Goal: Book appointment/travel/reservation

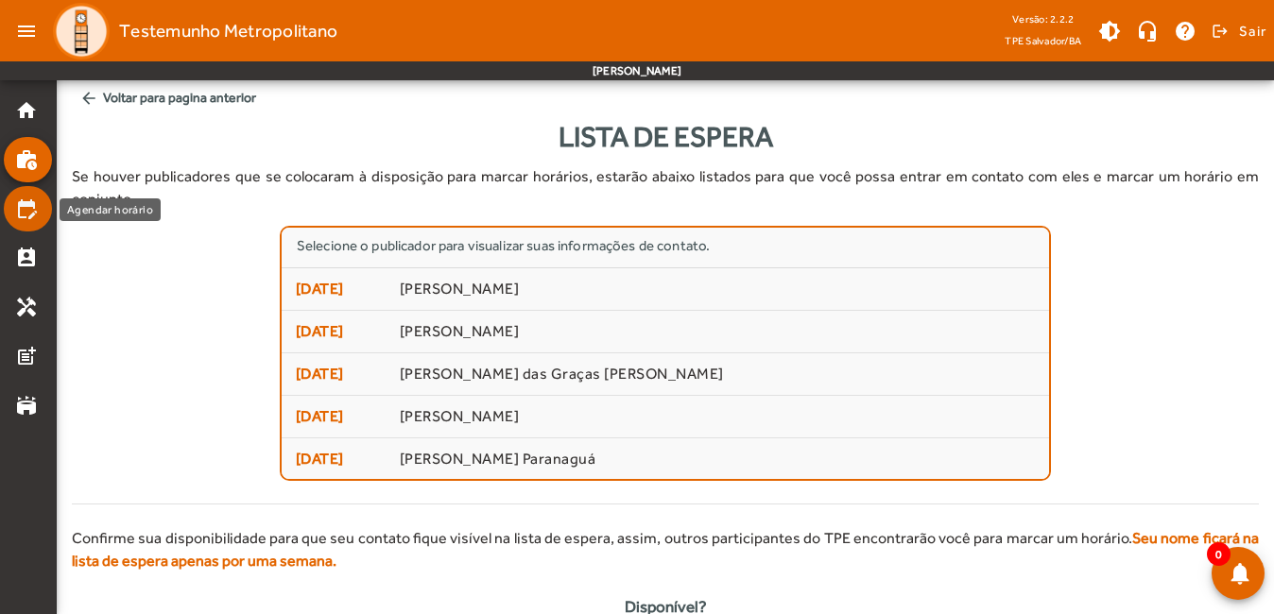
click at [24, 208] on mat-icon "edit_calendar" at bounding box center [26, 208] width 23 height 23
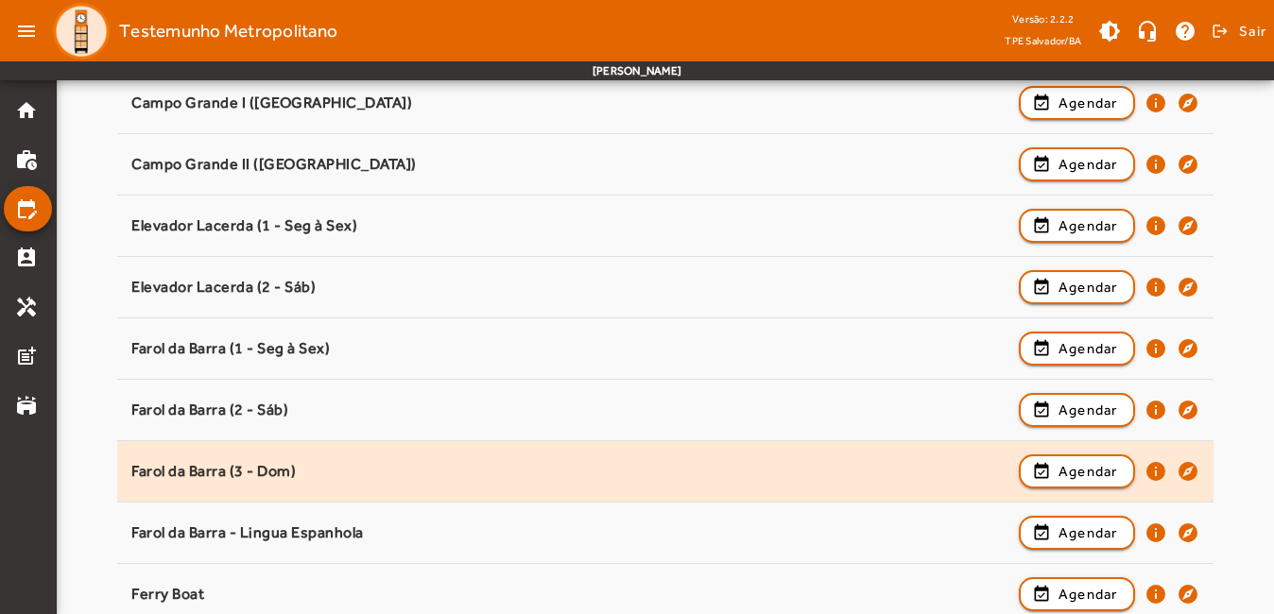
scroll to position [472, 0]
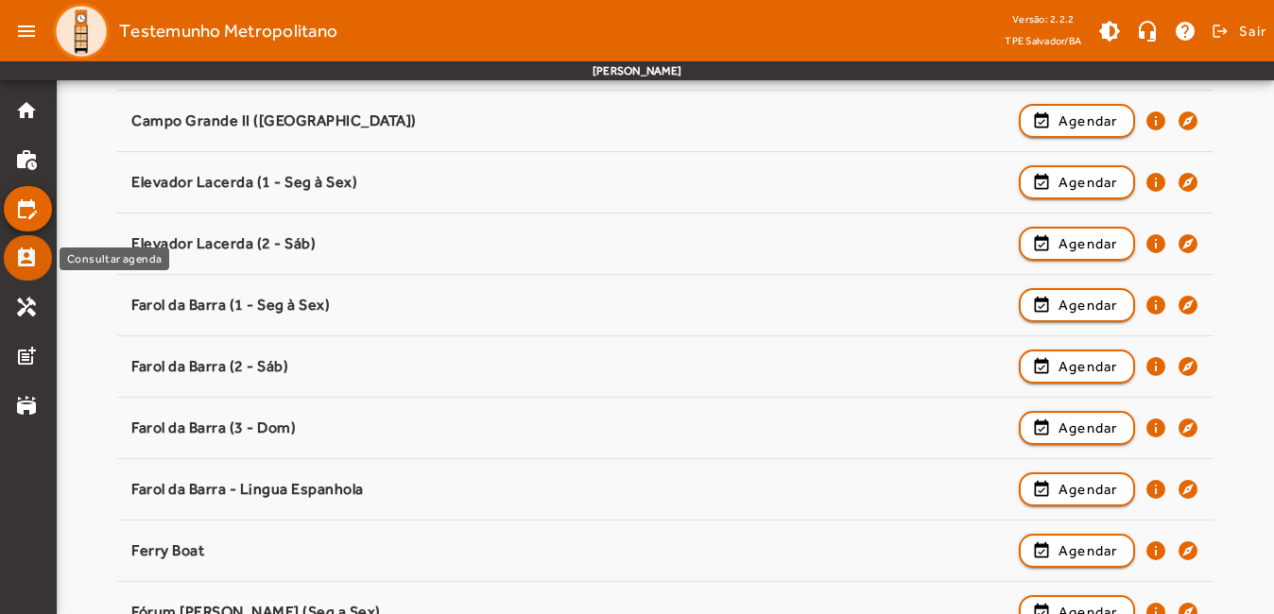
click at [18, 264] on mat-icon "perm_contact_calendar" at bounding box center [26, 258] width 23 height 23
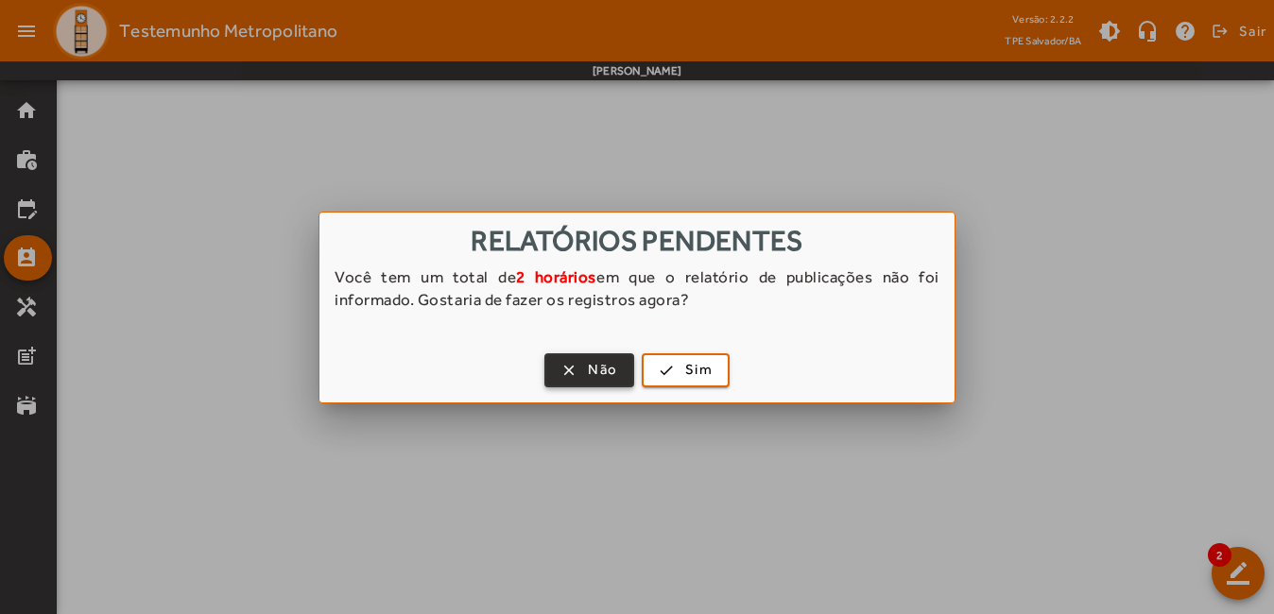
click at [602, 371] on span "Não" at bounding box center [602, 370] width 29 height 22
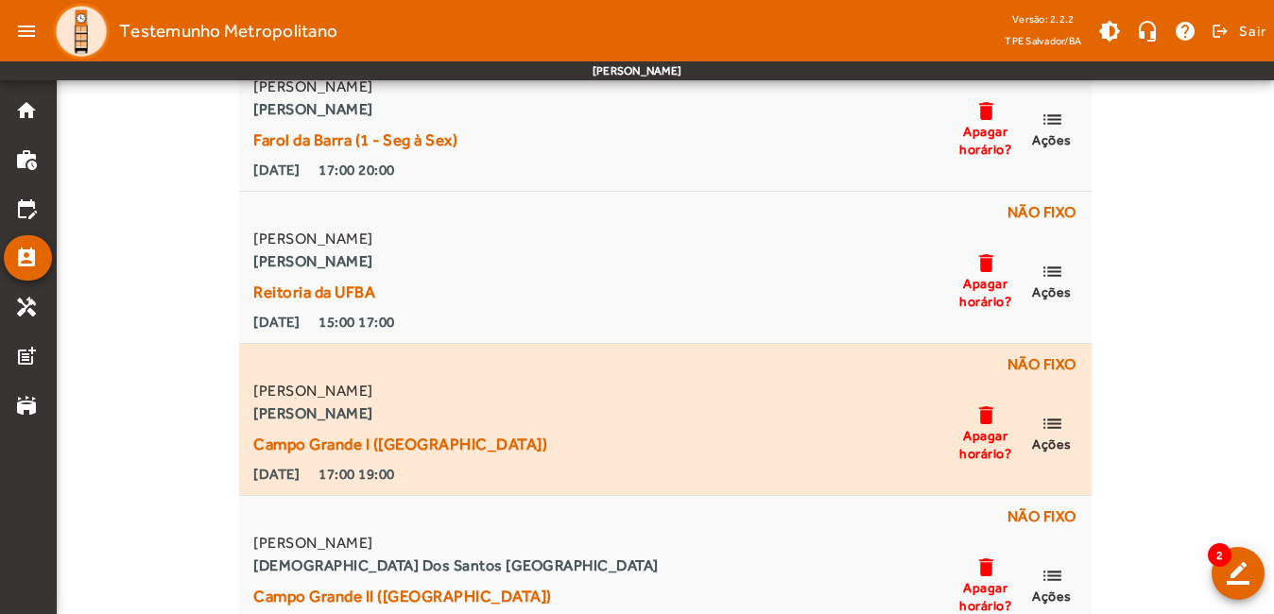
scroll to position [225, 0]
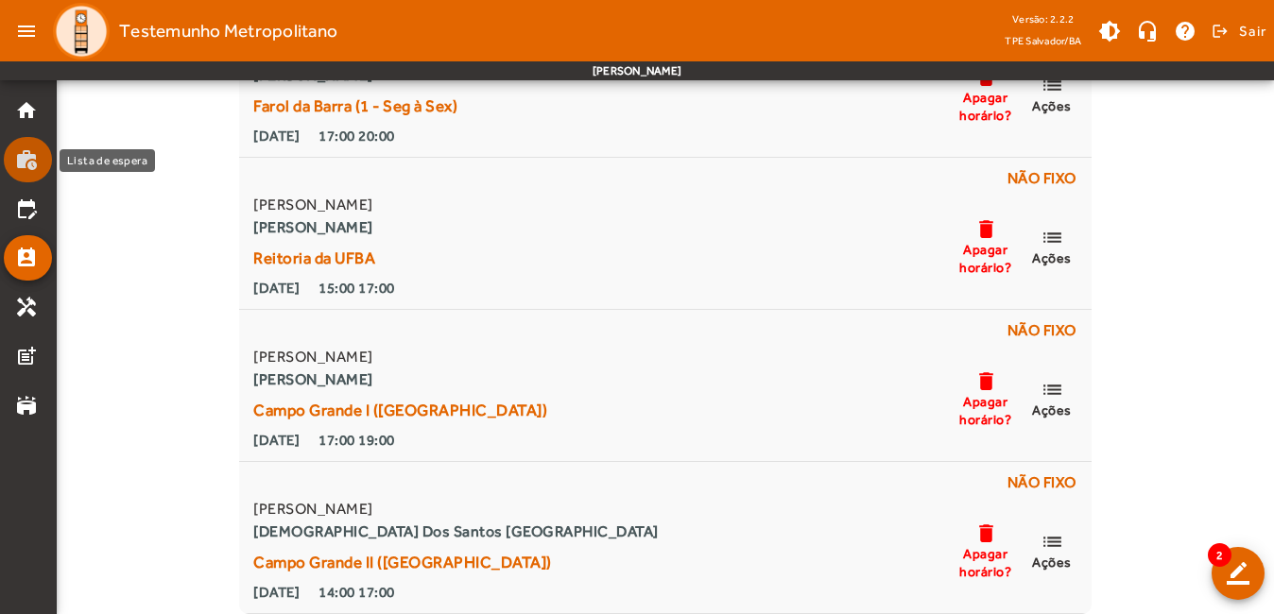
click at [25, 163] on mat-icon "work_history" at bounding box center [26, 159] width 23 height 23
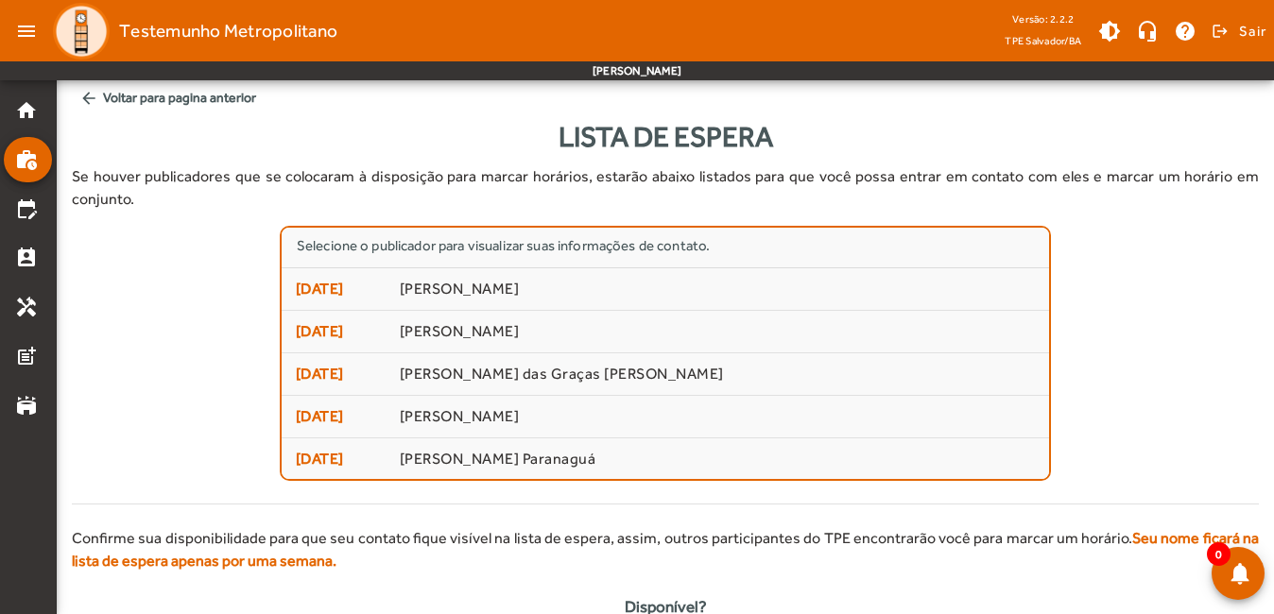
scroll to position [2, 0]
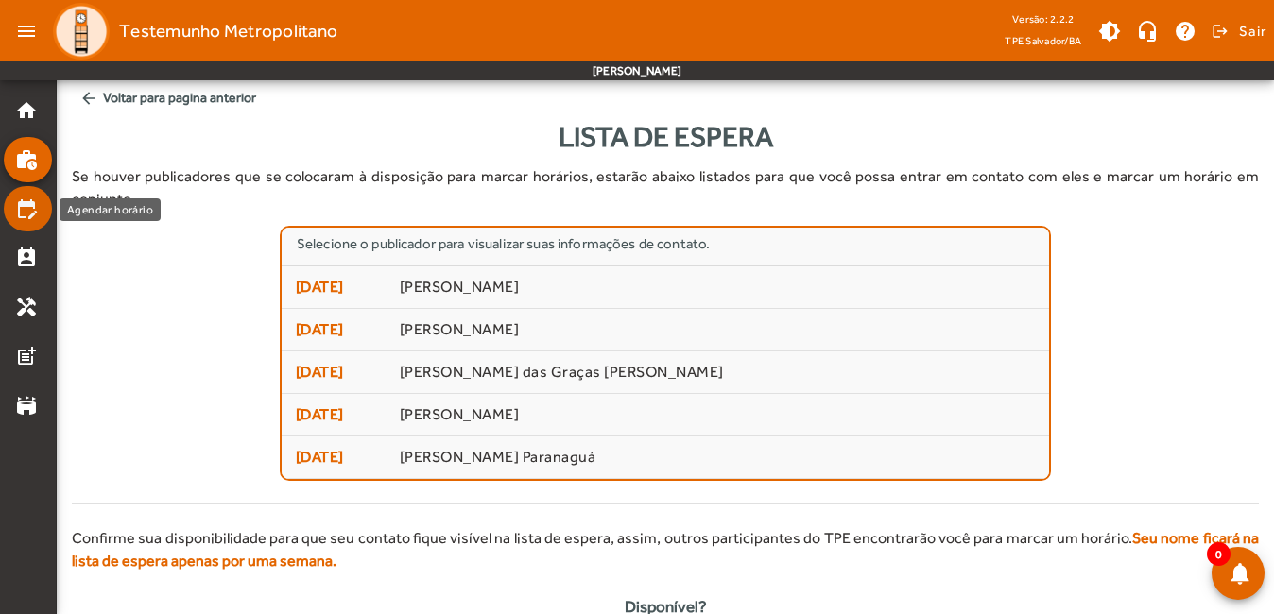
click at [30, 216] on mat-icon "edit_calendar" at bounding box center [26, 208] width 23 height 23
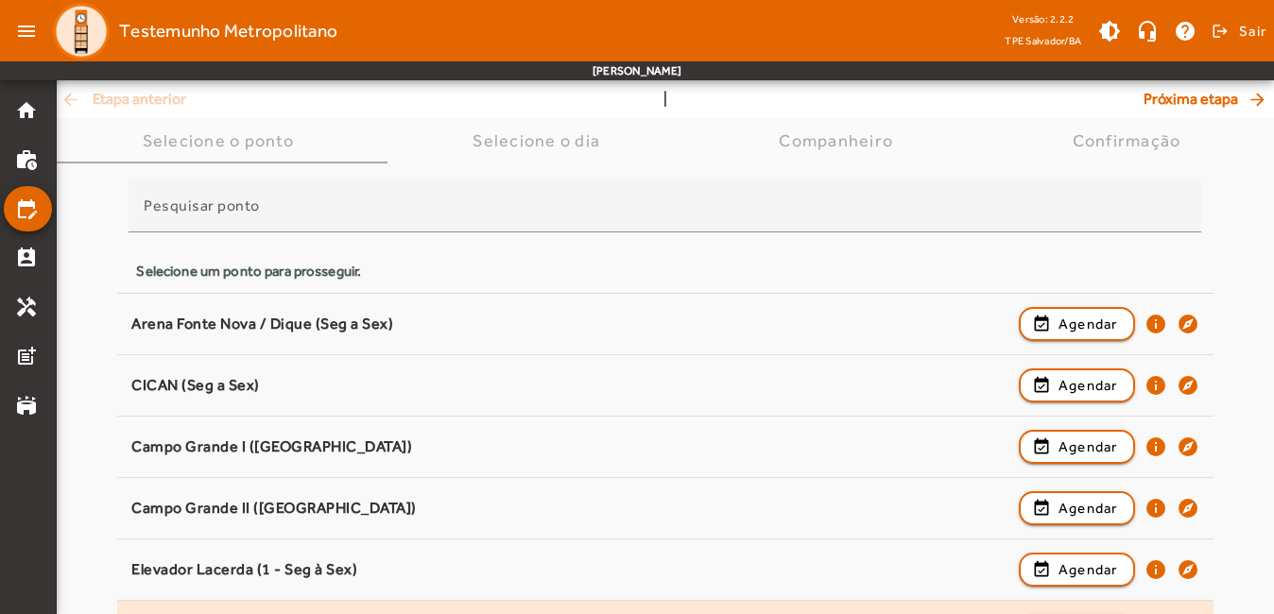
scroll to position [283, 0]
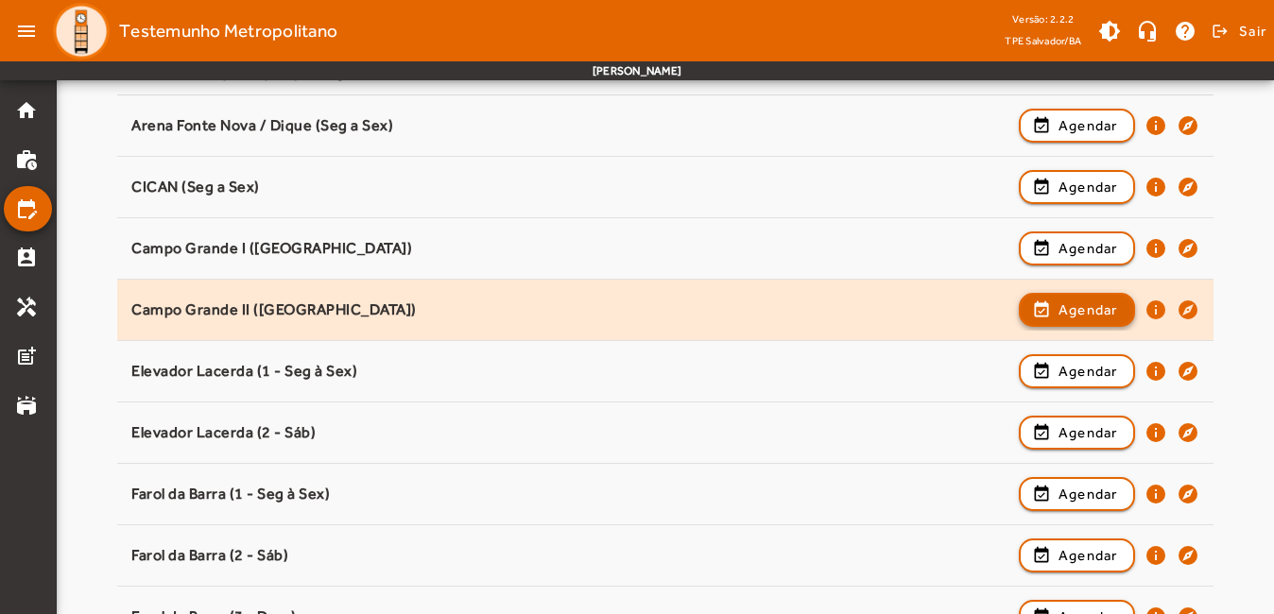
click at [1102, 307] on span "Agendar" at bounding box center [1088, 310] width 60 height 23
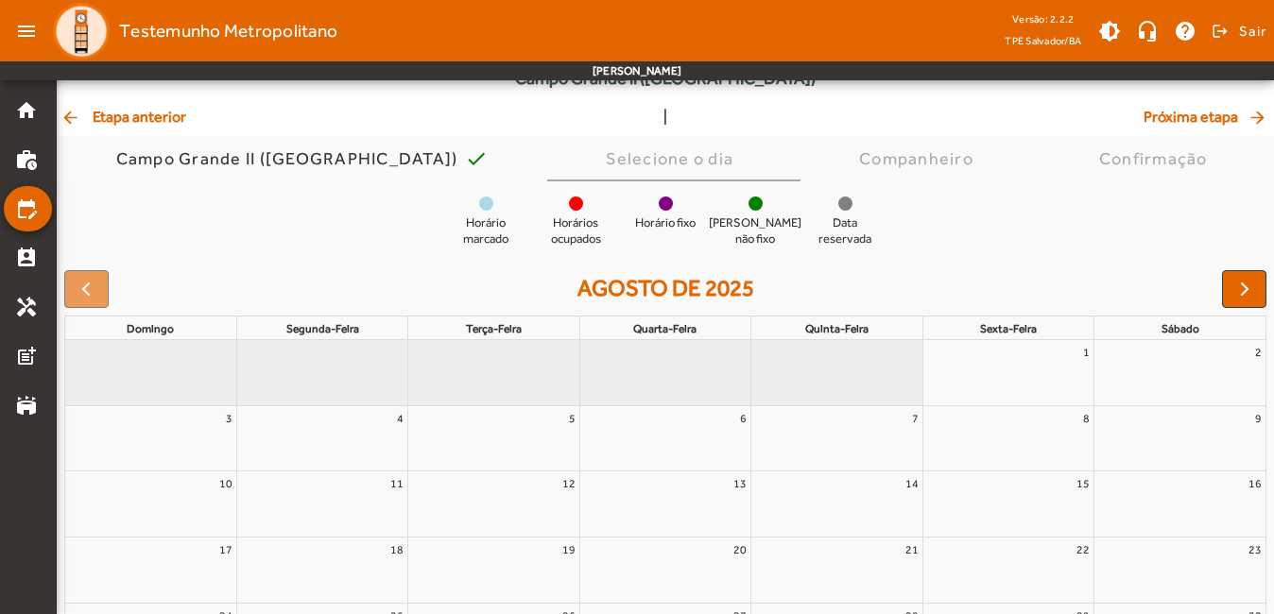
scroll to position [223, 0]
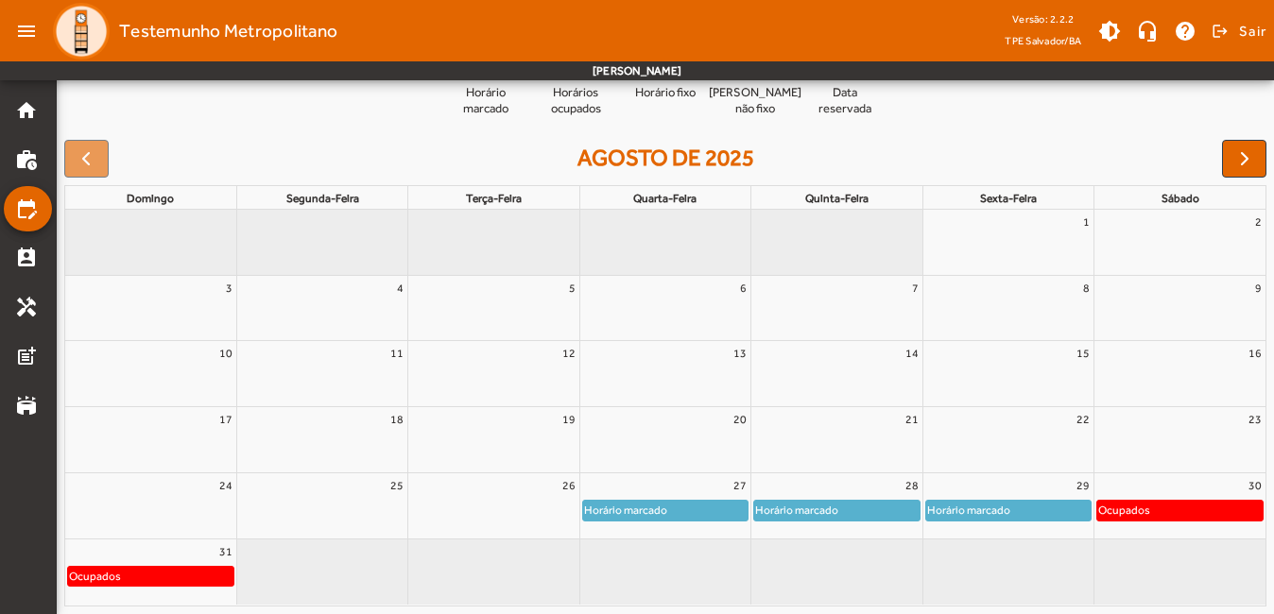
click at [1045, 513] on div "Horário marcado" at bounding box center [1008, 510] width 164 height 19
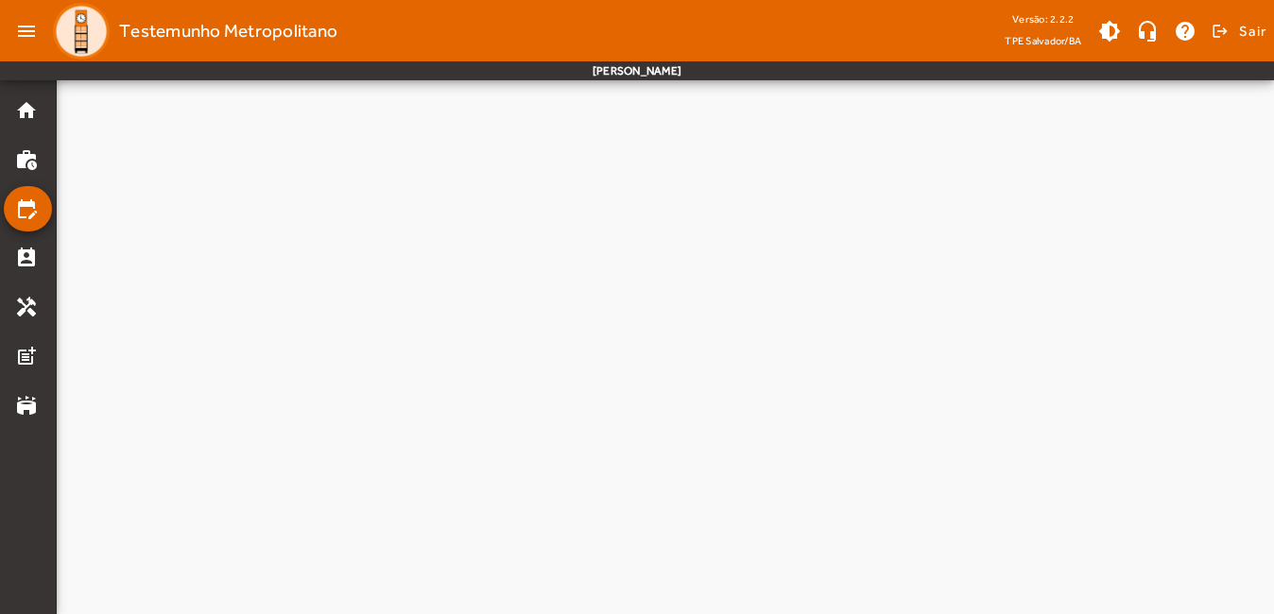
scroll to position [0, 0]
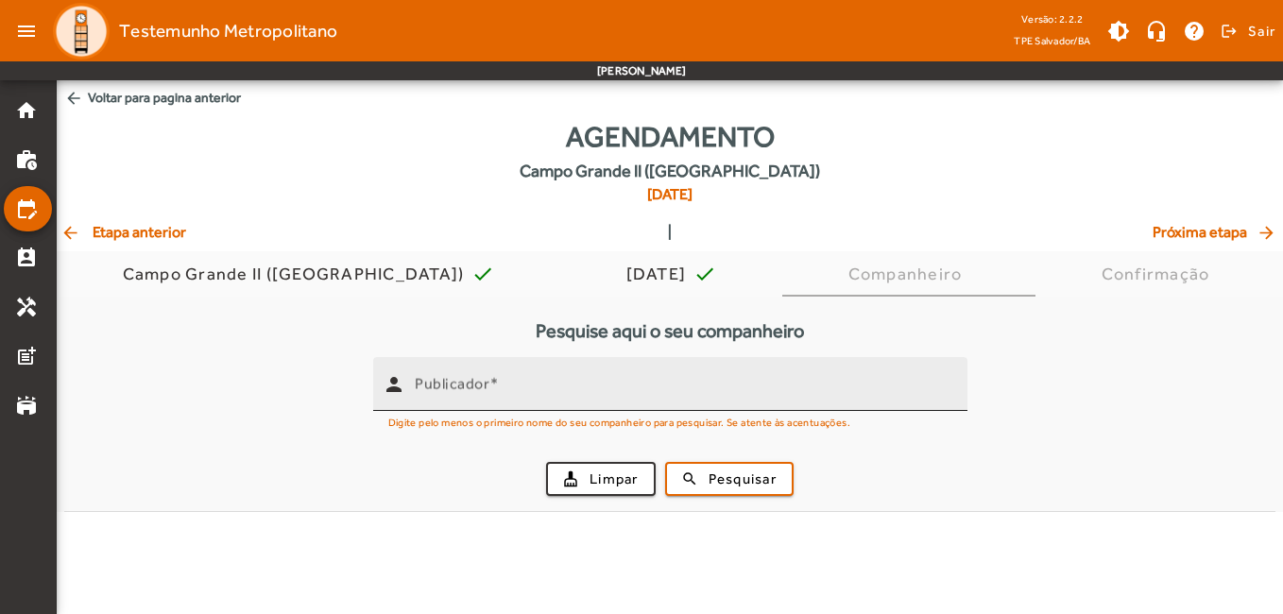
click at [568, 388] on input "Publicador" at bounding box center [684, 392] width 538 height 23
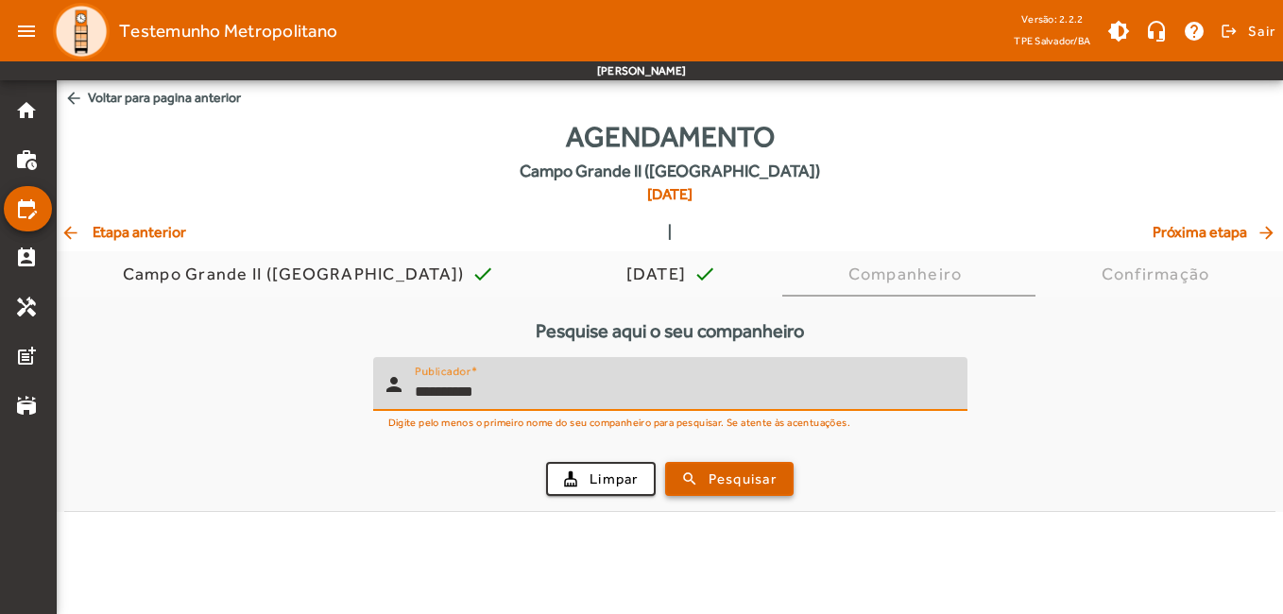
type input "**********"
click at [730, 485] on span "Pesquisar" at bounding box center [743, 480] width 68 height 22
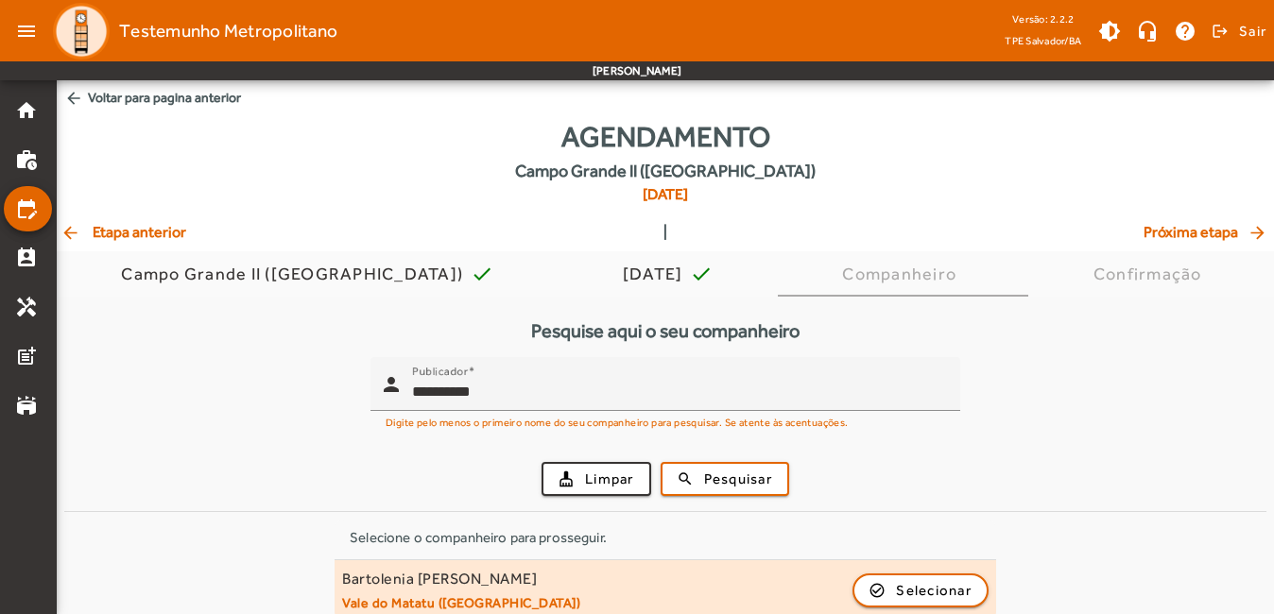
click at [515, 576] on div "Bartolenia [PERSON_NAME]" at bounding box center [461, 580] width 238 height 20
click at [947, 592] on span "Selecionar" at bounding box center [934, 590] width 76 height 23
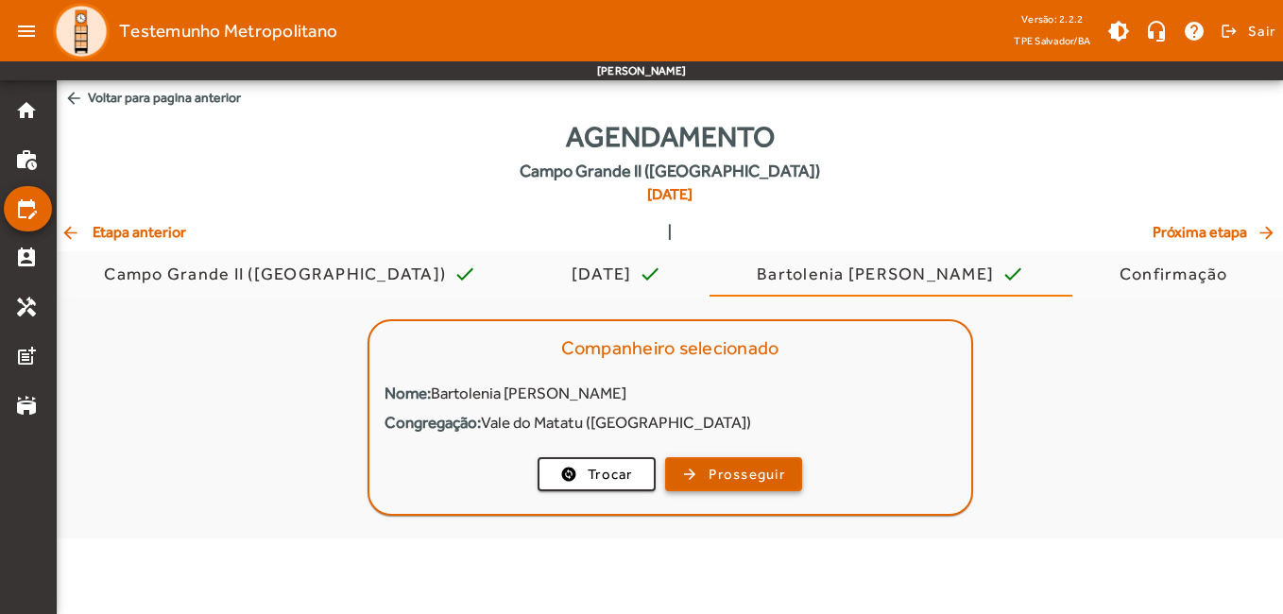
click at [746, 472] on span "Prosseguir" at bounding box center [747, 475] width 77 height 22
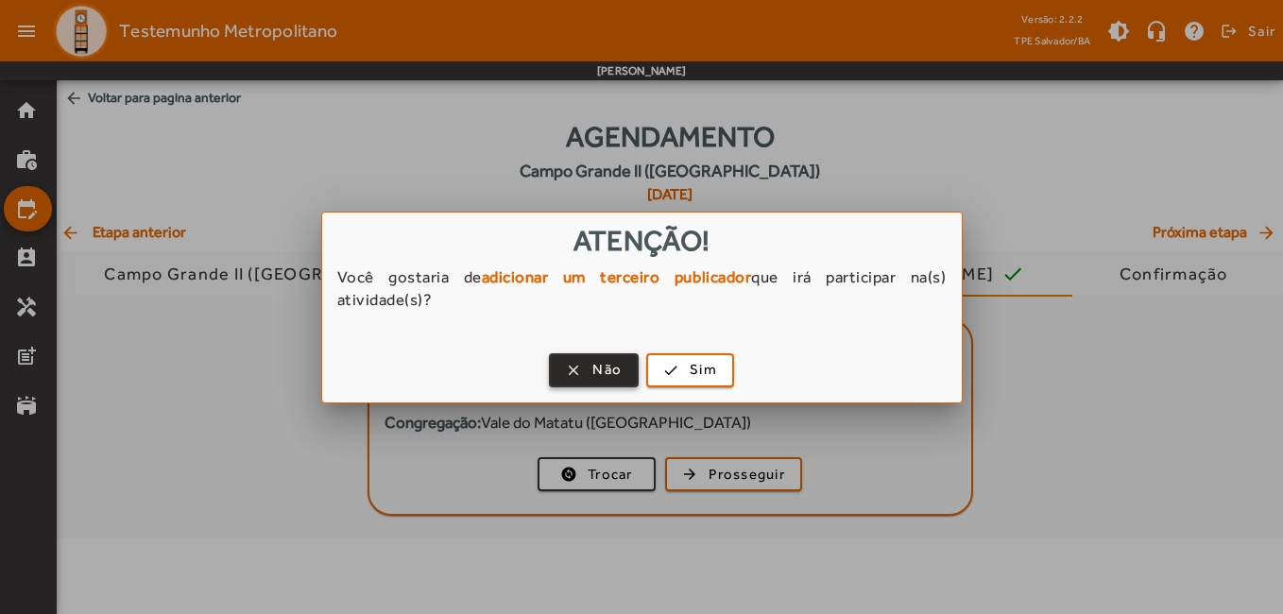
click at [574, 376] on span "button" at bounding box center [594, 370] width 86 height 45
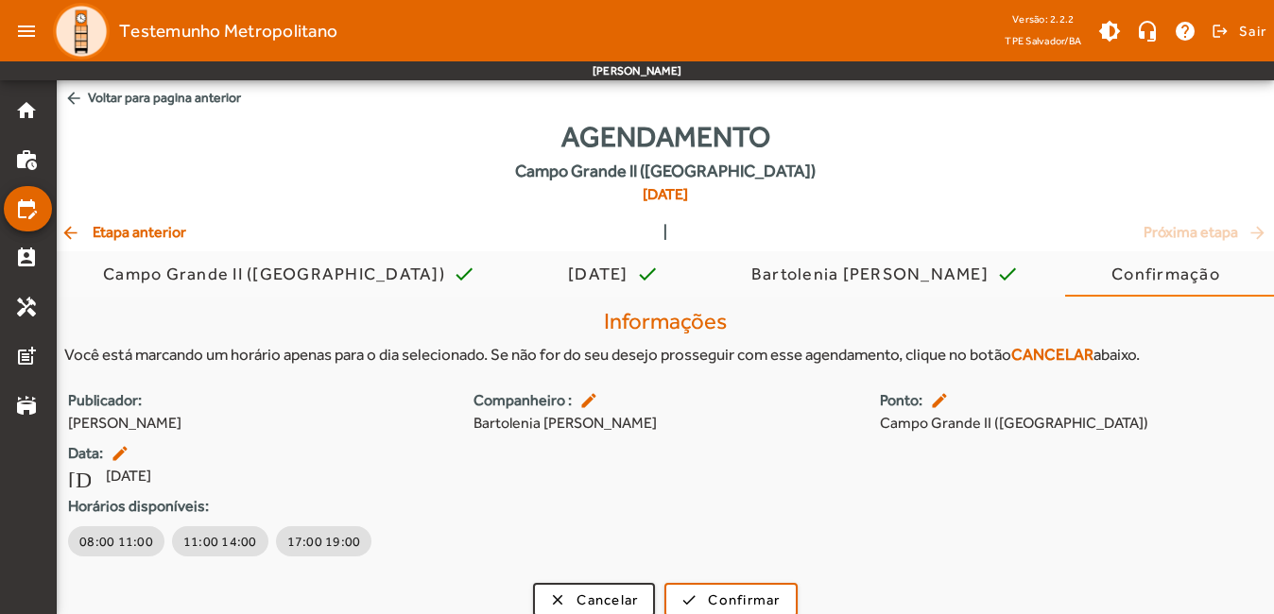
click at [133, 214] on div "Agendamento [GEOGRAPHIC_DATA] ([GEOGRAPHIC_DATA]) [DATE]" at bounding box center [665, 168] width 1217 height 106
click at [136, 223] on span "arrow_back Etapa anterior" at bounding box center [123, 232] width 126 height 23
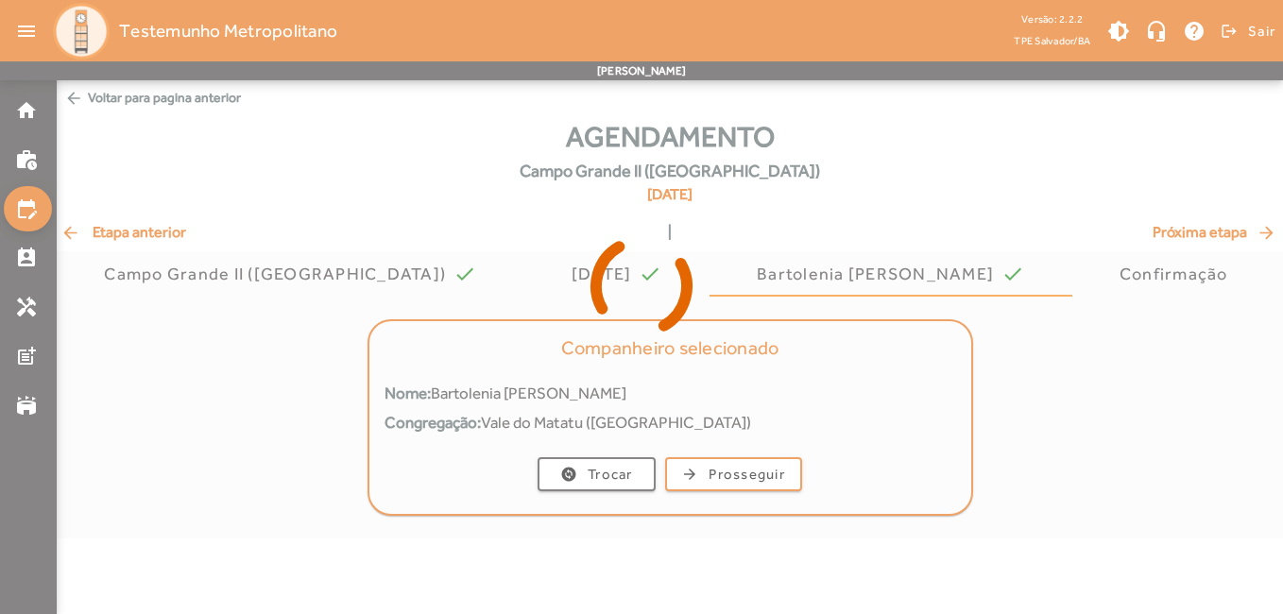
click at [123, 220] on icon at bounding box center [641, 286] width 1283 height 142
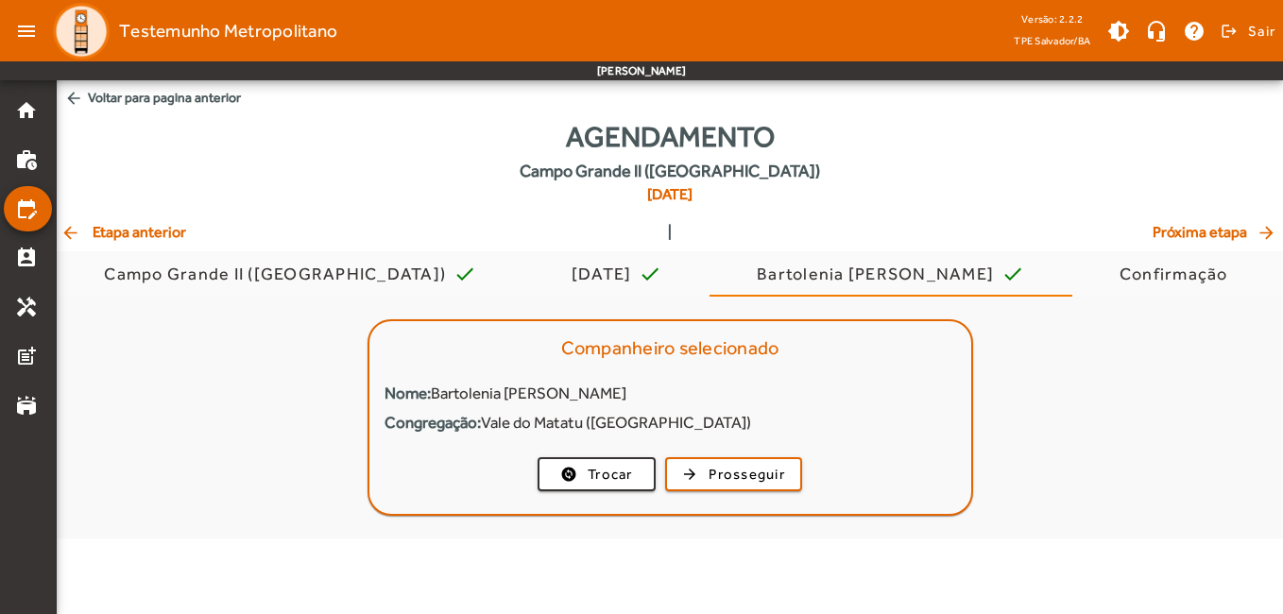
click at [125, 226] on span "arrow_back Etapa anterior" at bounding box center [123, 232] width 126 height 23
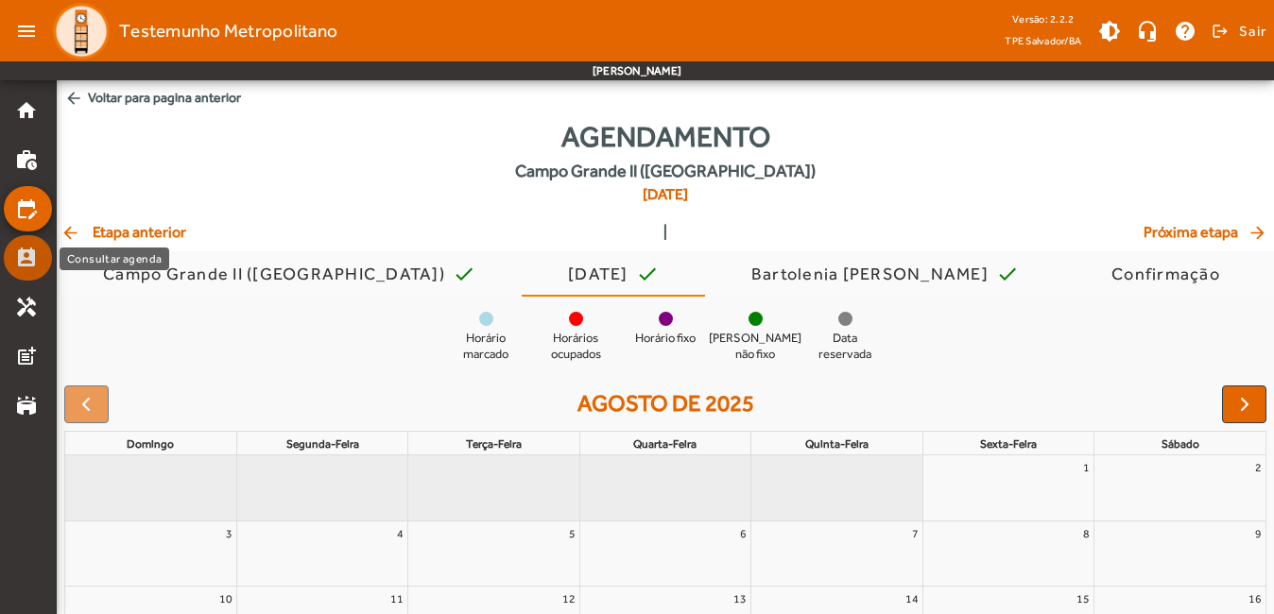
click at [34, 249] on mat-icon "perm_contact_calendar" at bounding box center [26, 258] width 23 height 23
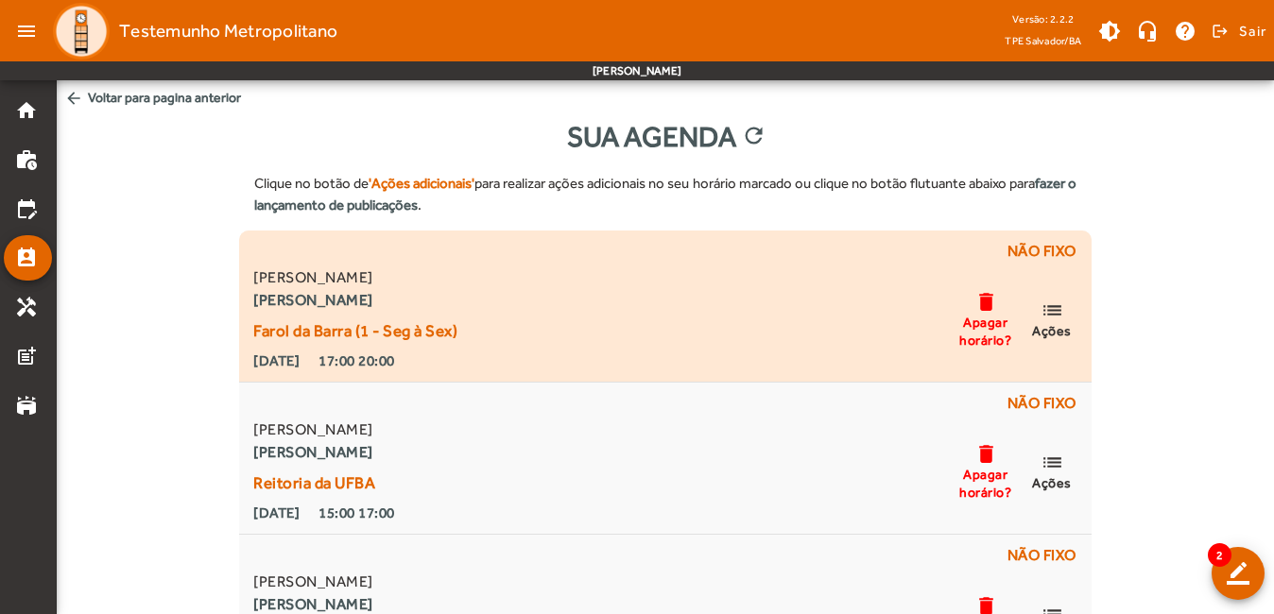
click at [1053, 317] on mat-icon "list" at bounding box center [1051, 311] width 23 height 24
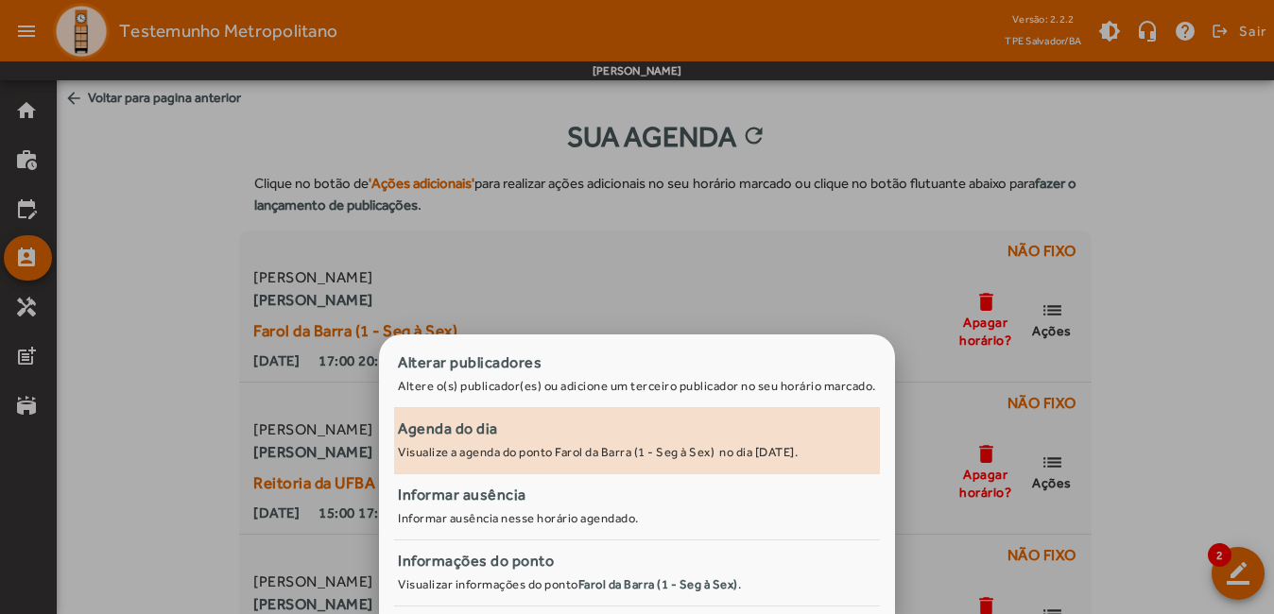
click at [587, 455] on small "Visualize a agenda do ponto Farol da Barra (1 - Seg à Sex) no dia [DATE]." at bounding box center [598, 452] width 400 height 14
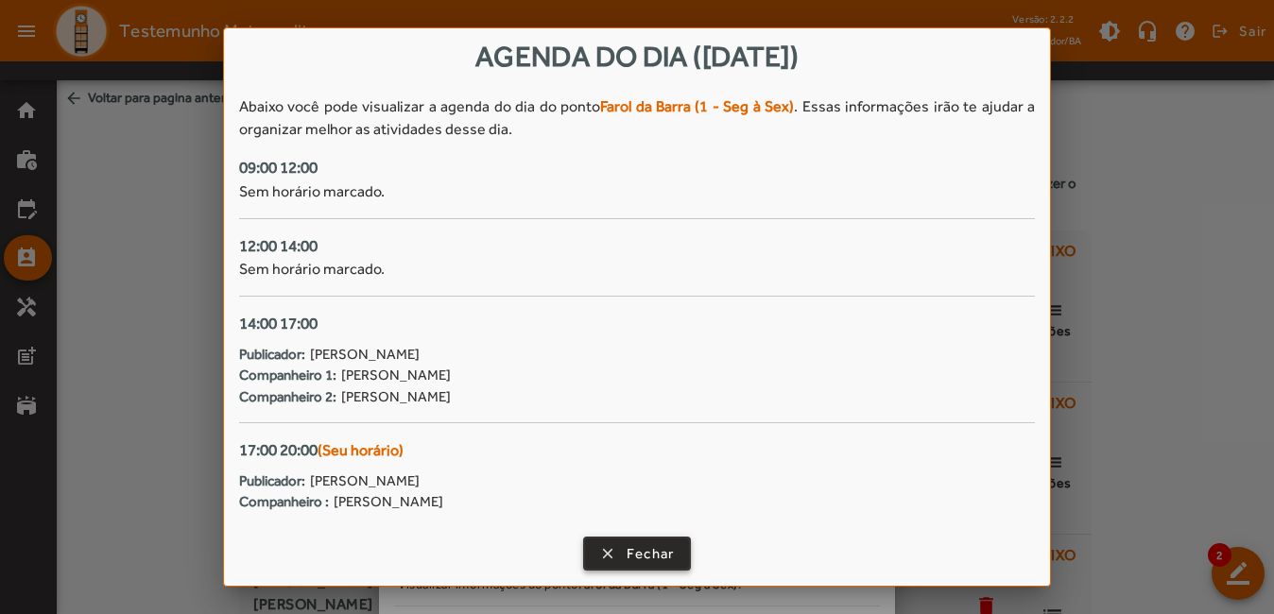
click at [660, 558] on span "Fechar" at bounding box center [650, 554] width 48 height 22
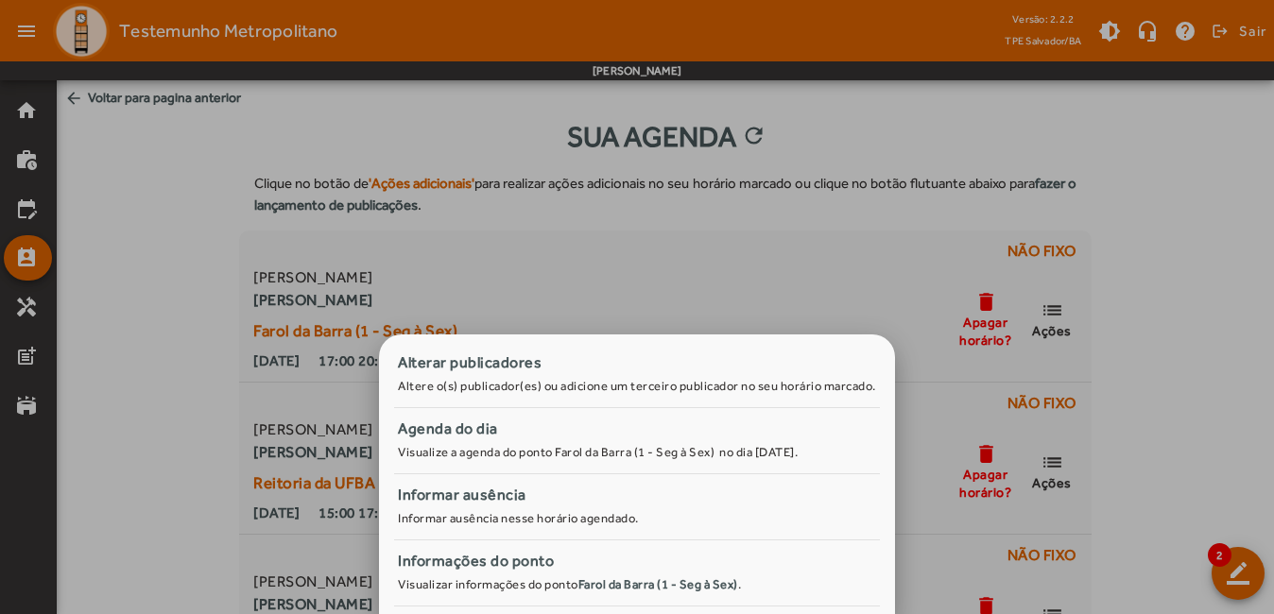
click at [1207, 378] on div at bounding box center [637, 307] width 1274 height 614
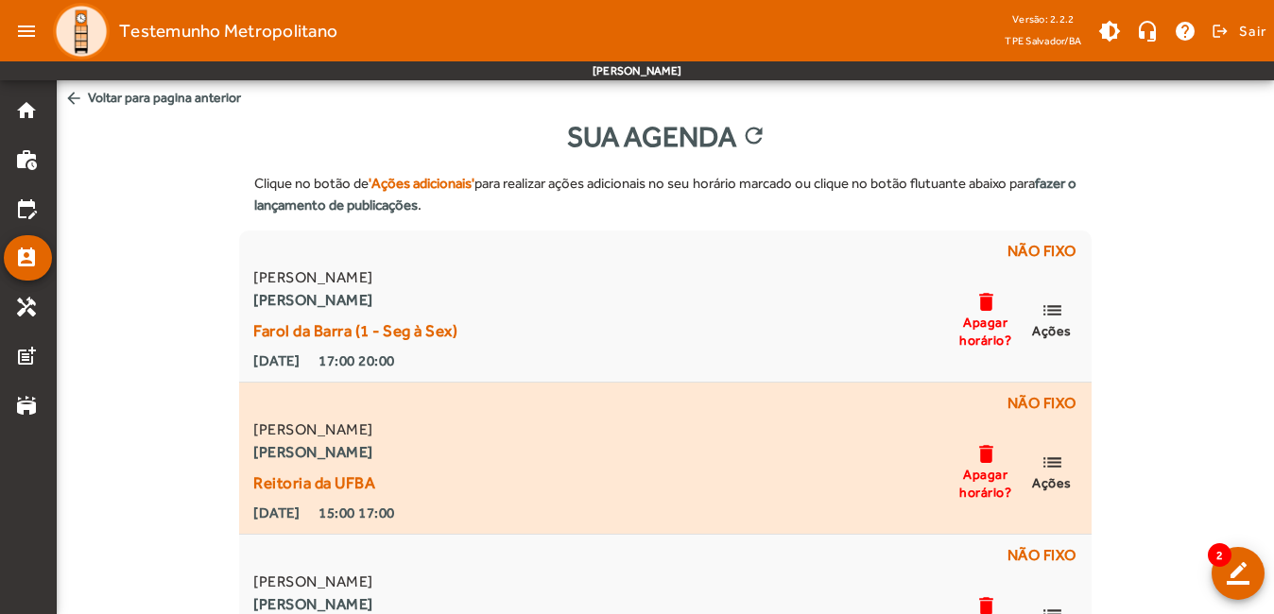
click at [1044, 469] on mat-icon "list" at bounding box center [1051, 463] width 23 height 24
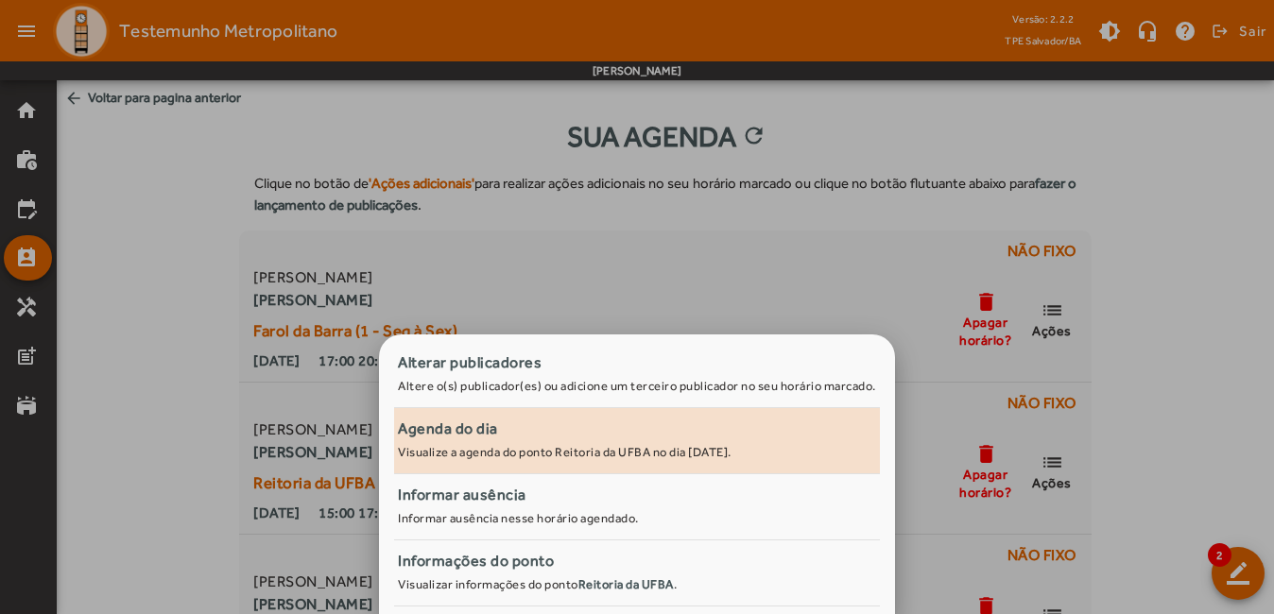
click at [588, 455] on small "Visualize a agenda do ponto Reitoria da UFBA no dia [DATE]." at bounding box center [565, 452] width 334 height 14
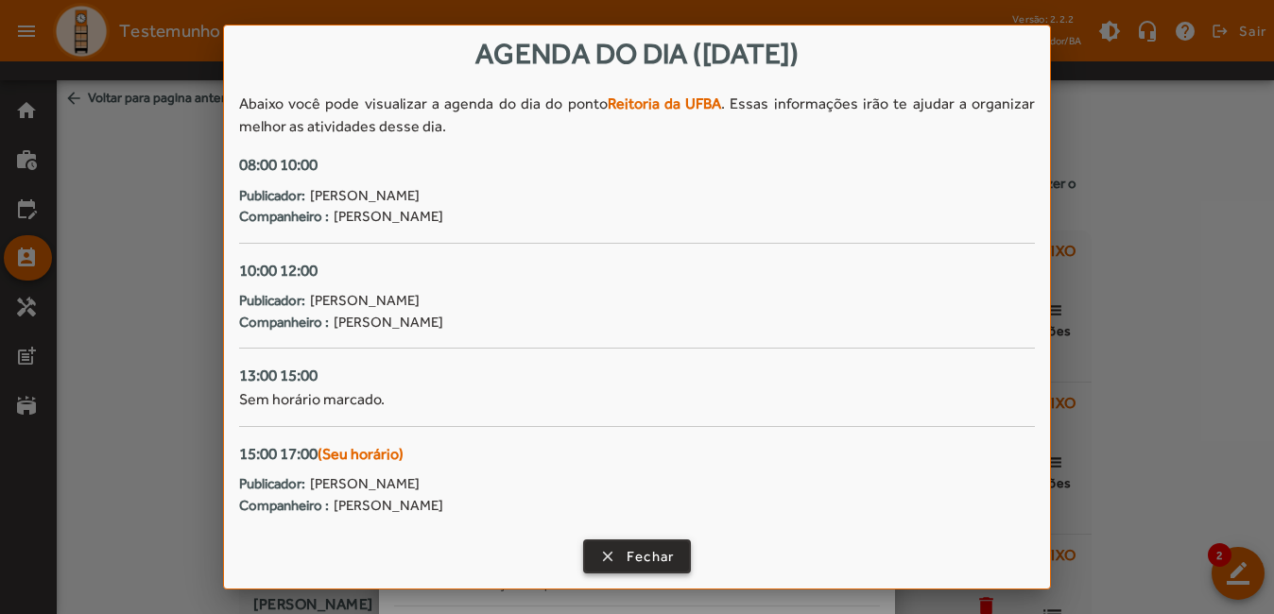
click at [637, 556] on span "Fechar" at bounding box center [650, 557] width 48 height 22
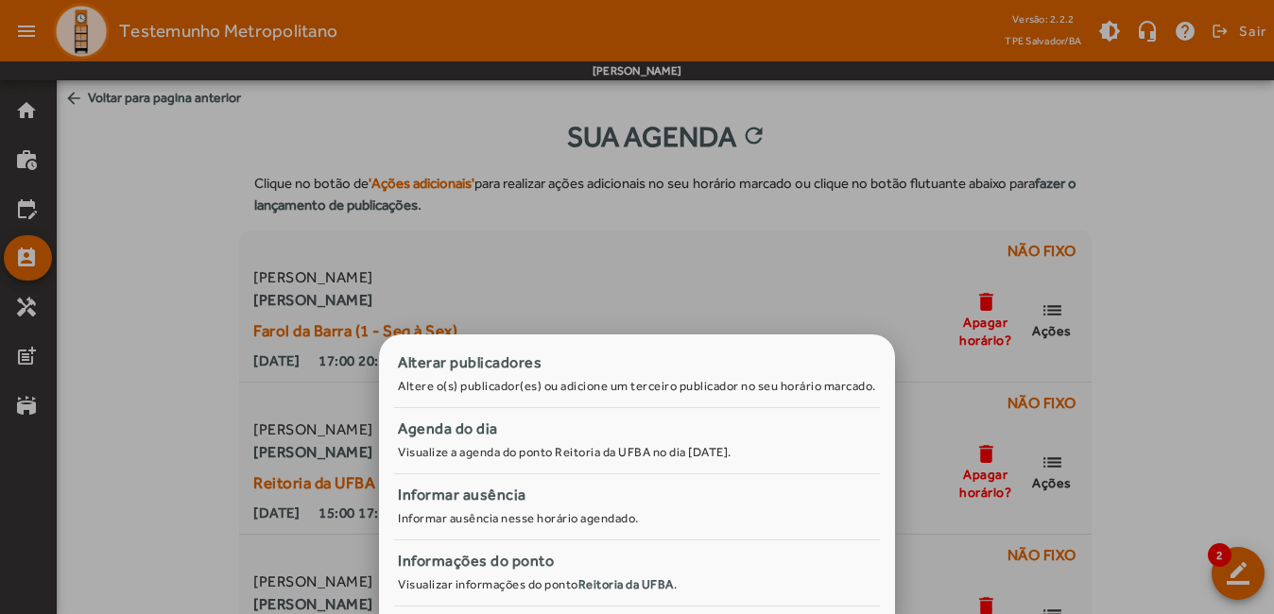
click at [1200, 437] on div at bounding box center [637, 307] width 1274 height 614
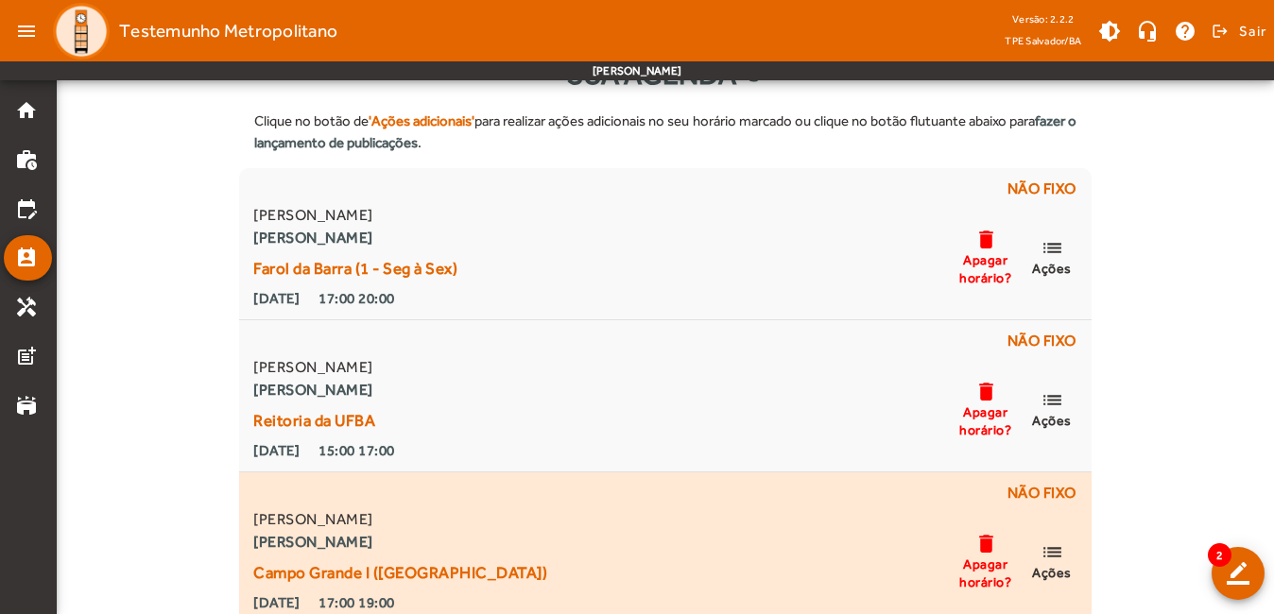
scroll to position [94, 0]
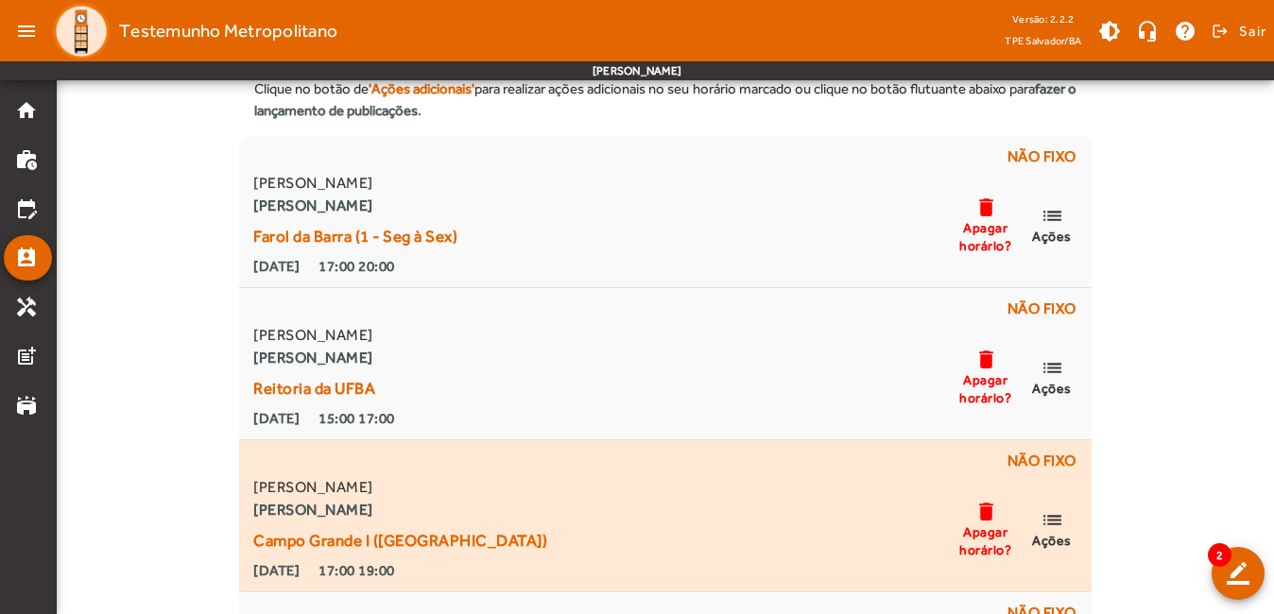
click at [1044, 522] on mat-icon "list" at bounding box center [1051, 520] width 23 height 24
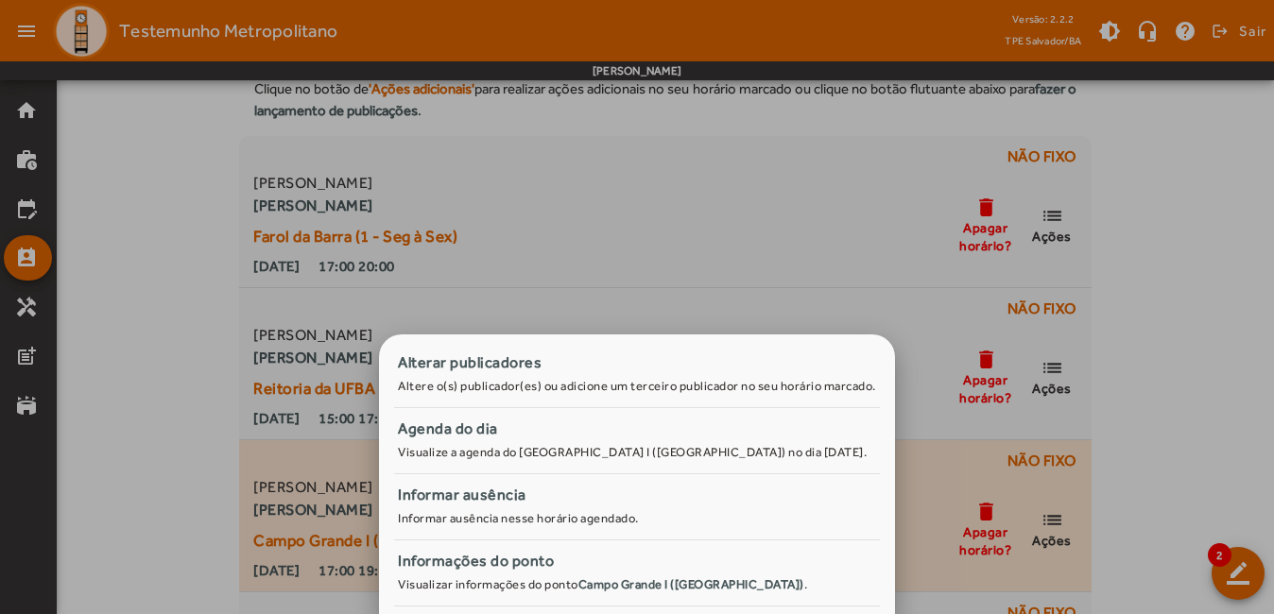
scroll to position [0, 0]
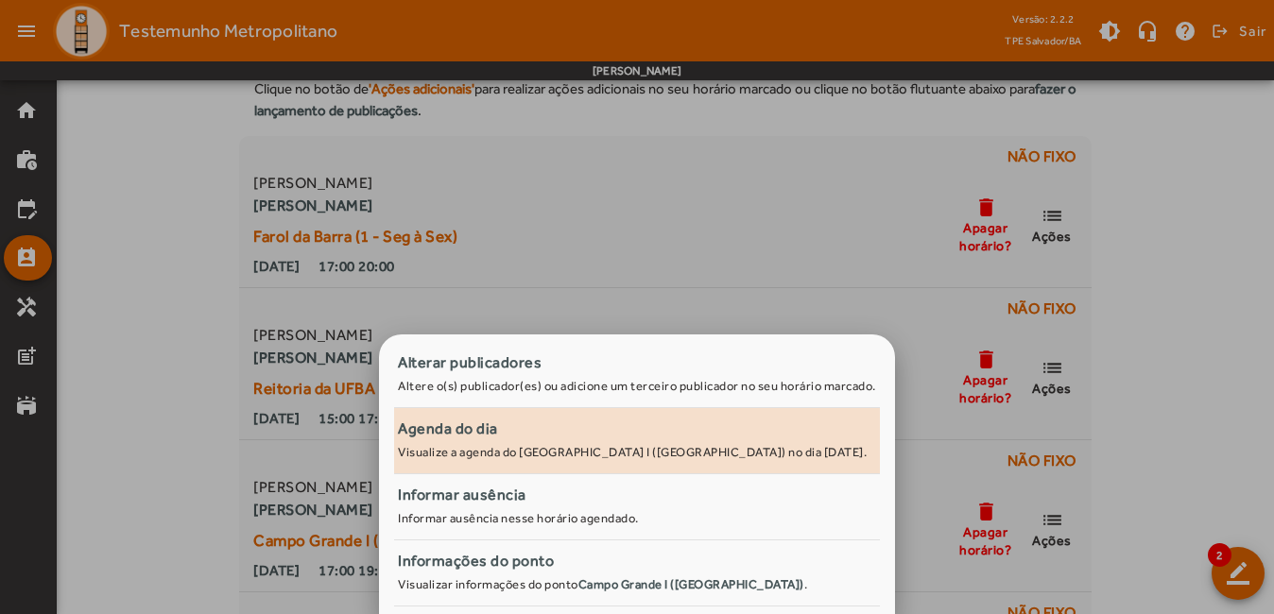
click at [507, 447] on small "Visualize a agenda do [GEOGRAPHIC_DATA] I ([GEOGRAPHIC_DATA]) no dia [DATE]." at bounding box center [632, 452] width 469 height 14
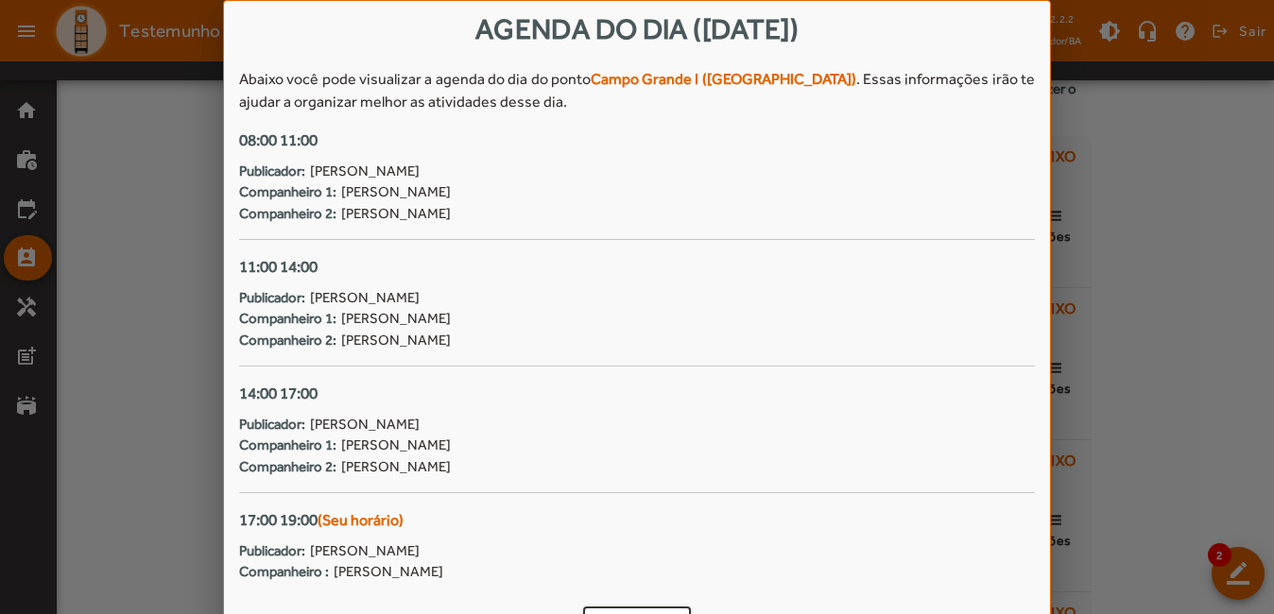
click at [1201, 199] on div at bounding box center [637, 307] width 1274 height 614
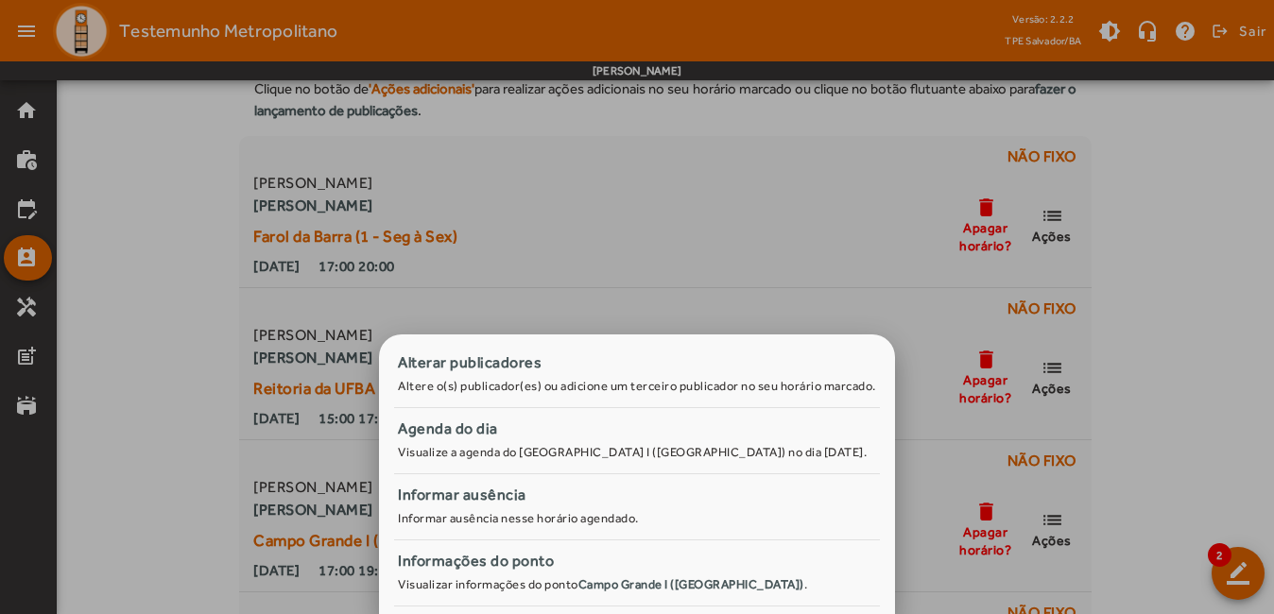
click at [1114, 420] on div at bounding box center [637, 307] width 1274 height 614
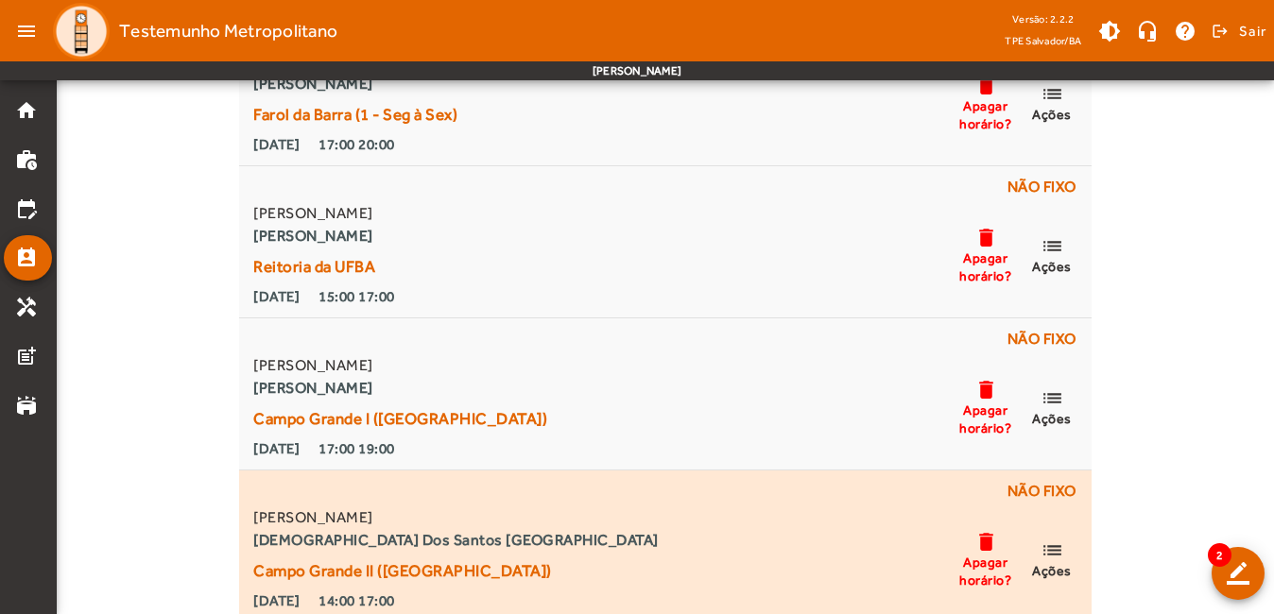
scroll to position [225, 0]
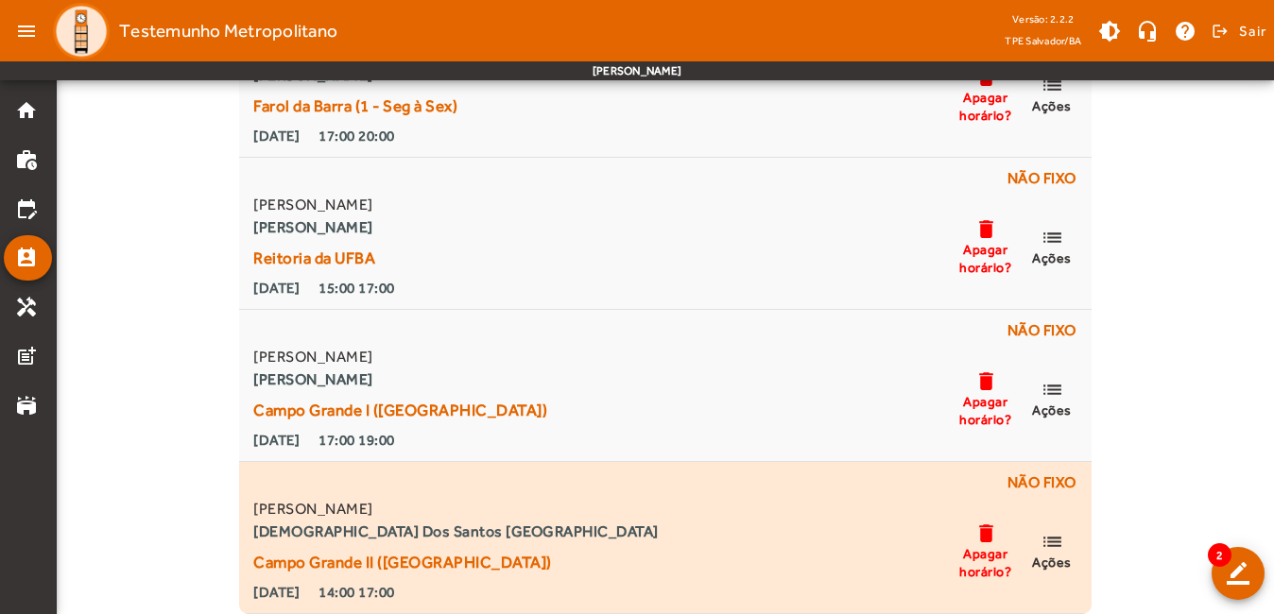
click at [1052, 548] on mat-icon "list" at bounding box center [1051, 542] width 23 height 24
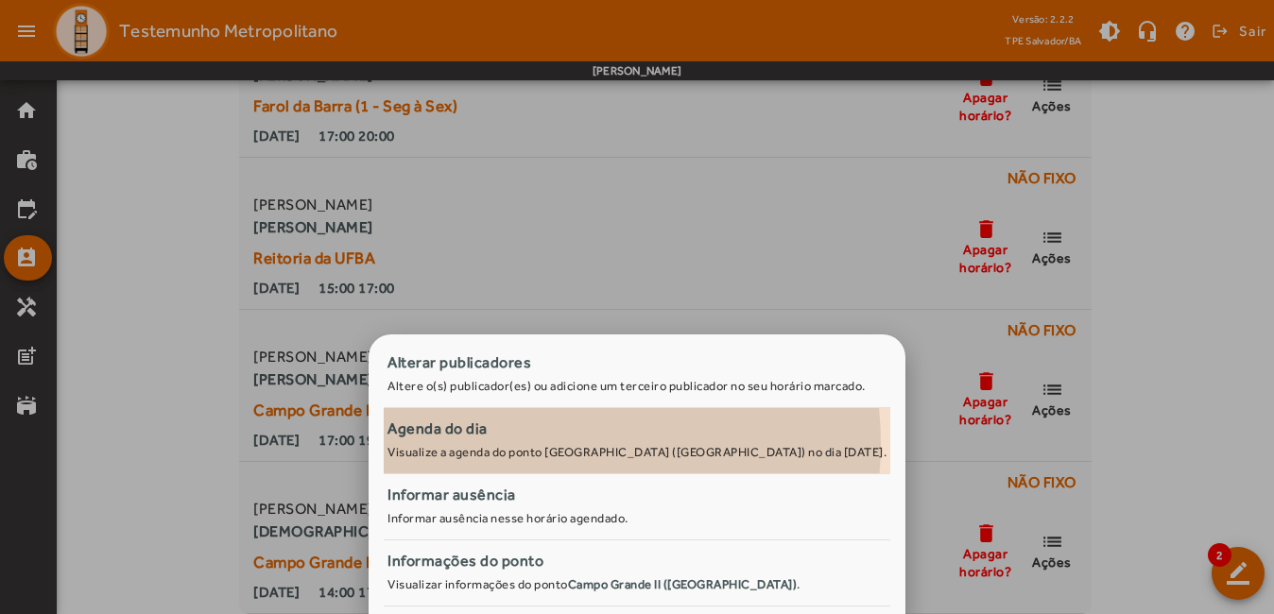
click at [534, 444] on span "Agenda do dia Visualize a agenda do ponto [GEOGRAPHIC_DATA] ([GEOGRAPHIC_DATA])…" at bounding box center [636, 439] width 499 height 43
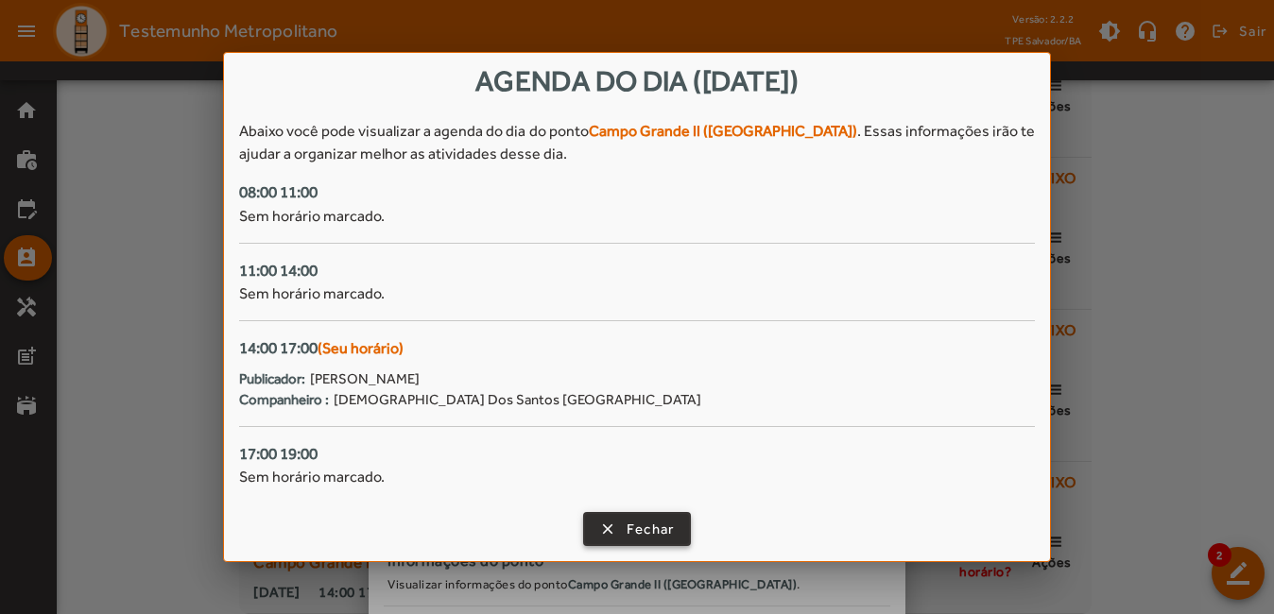
click at [653, 521] on span "Fechar" at bounding box center [650, 530] width 48 height 22
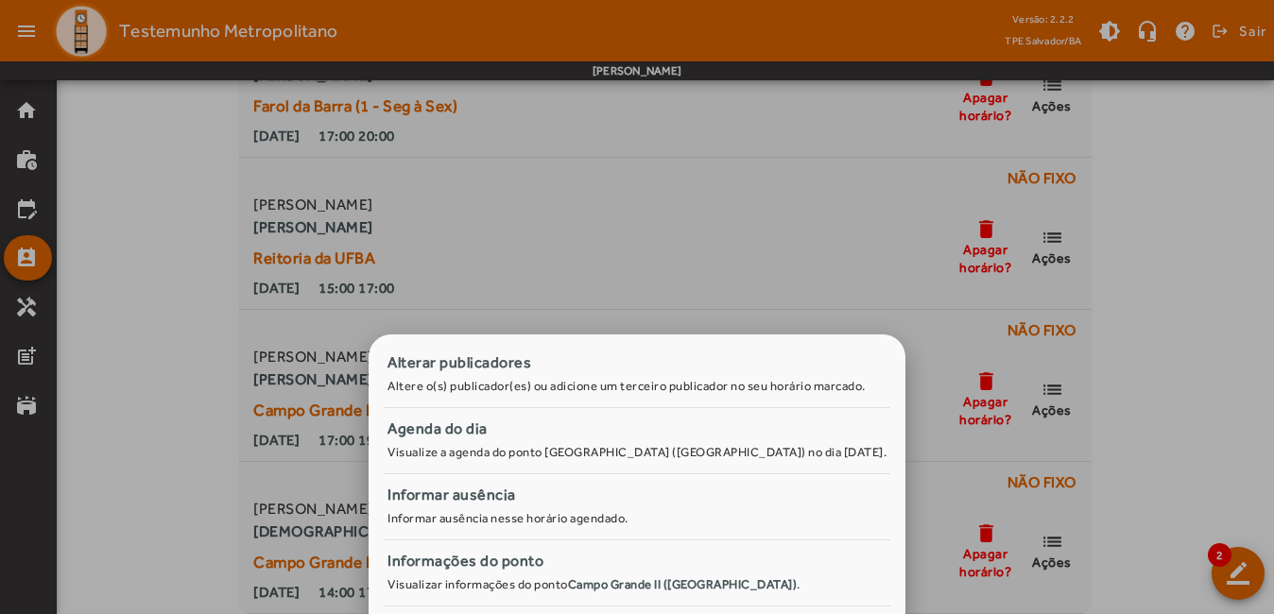
click at [1159, 297] on div at bounding box center [637, 307] width 1274 height 614
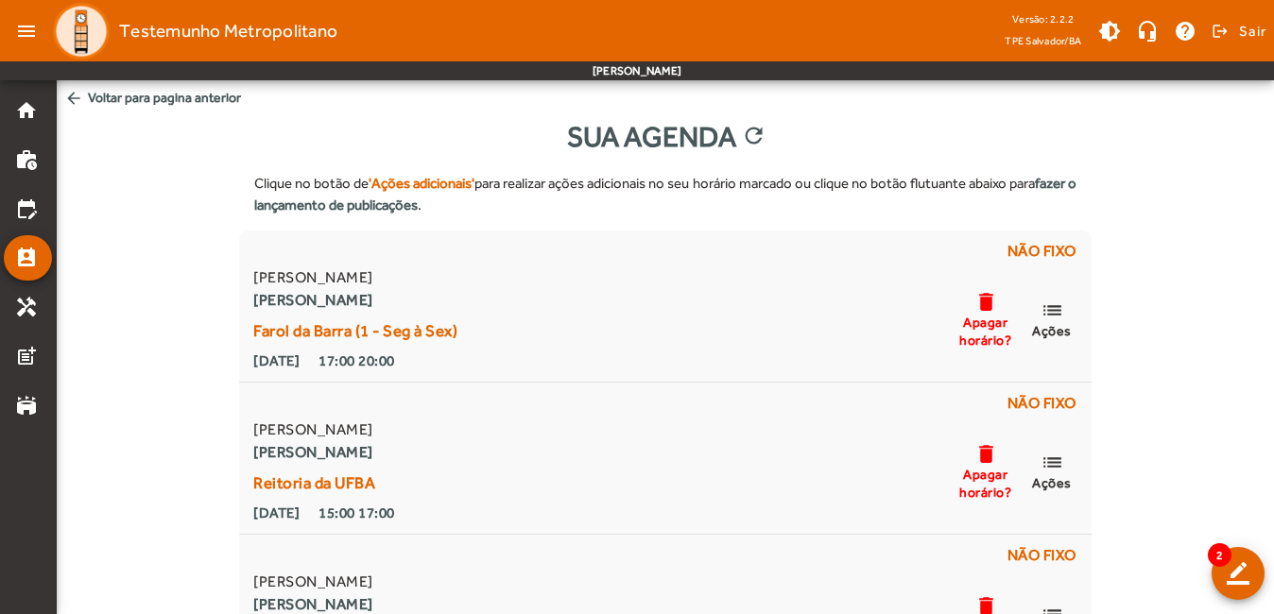
scroll to position [225, 0]
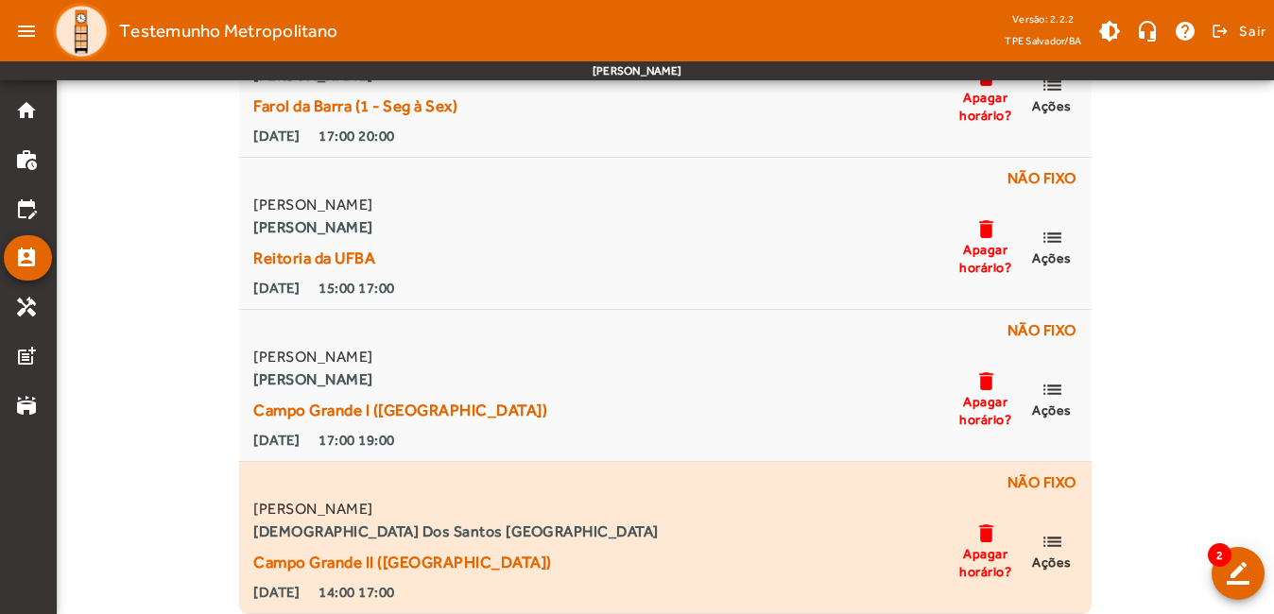
click at [1060, 552] on mat-icon "list" at bounding box center [1051, 542] width 23 height 24
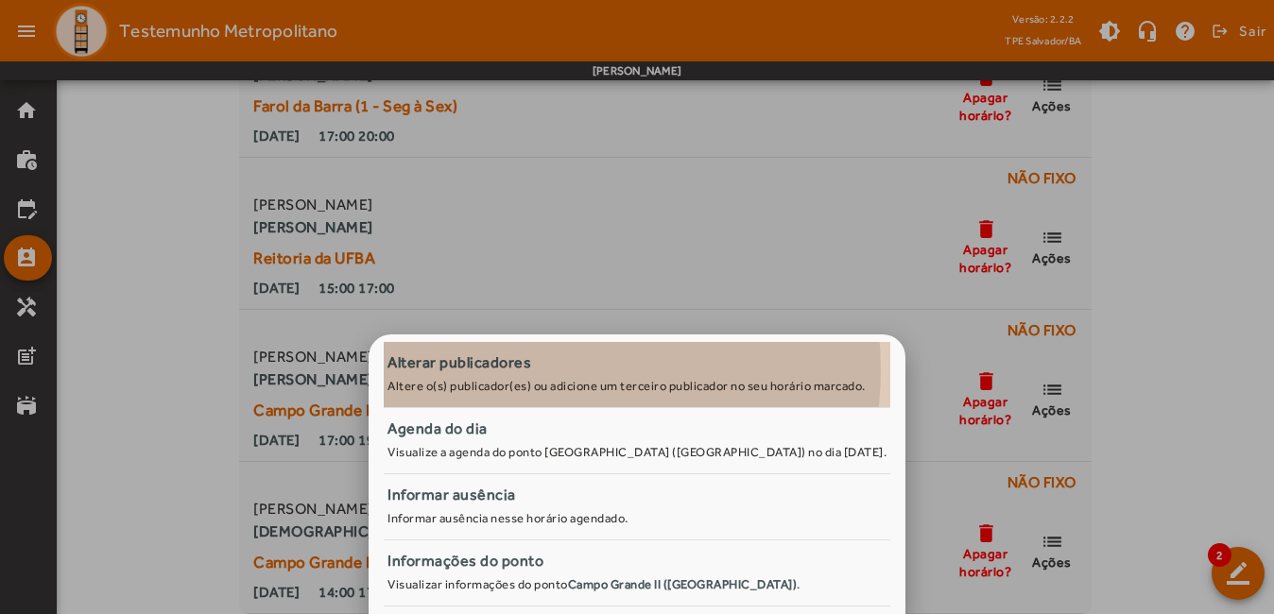
click at [550, 370] on div "Alterar publicadores" at bounding box center [636, 363] width 499 height 23
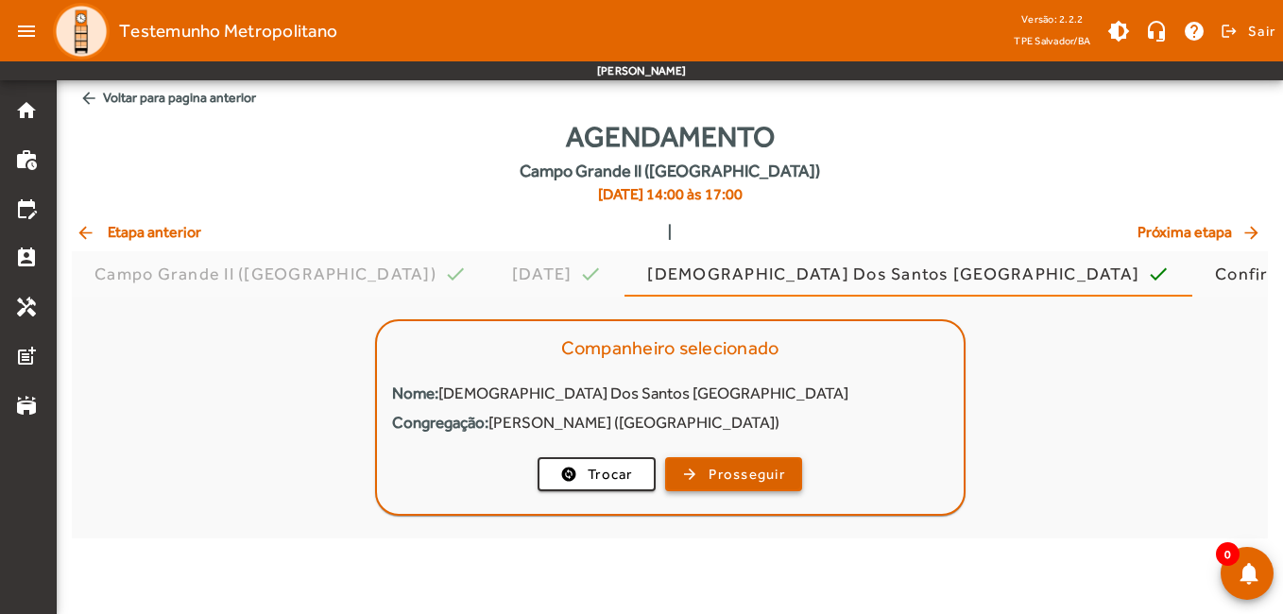
click at [755, 476] on span "Prosseguir" at bounding box center [747, 475] width 77 height 22
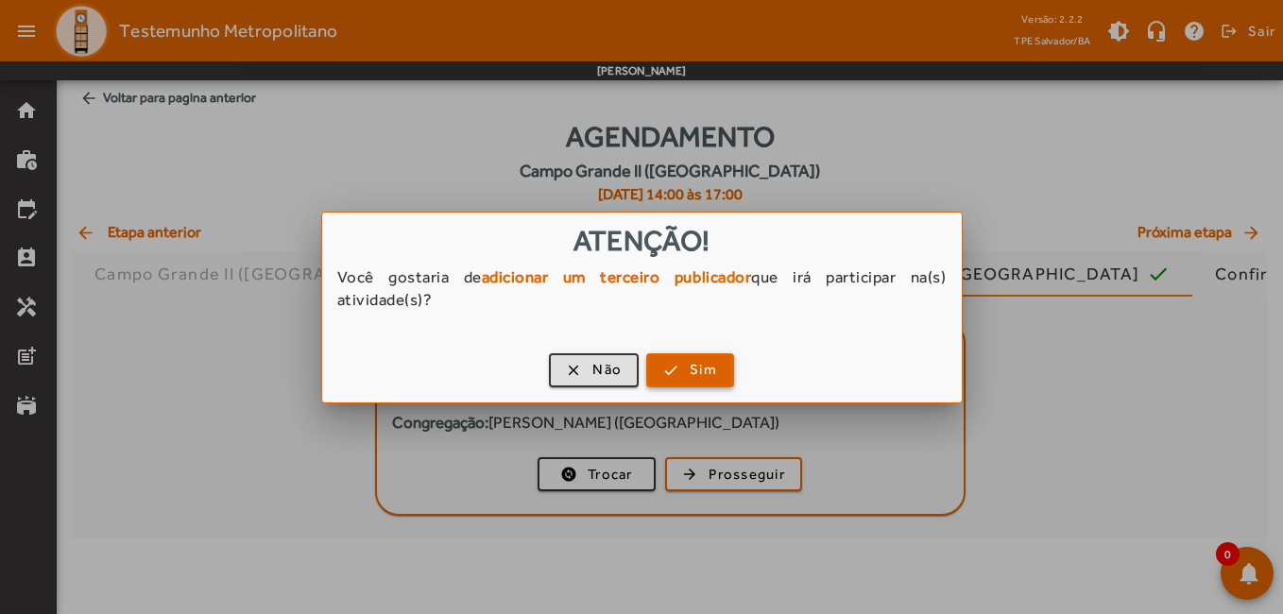
click at [684, 378] on span "button" at bounding box center [690, 370] width 84 height 45
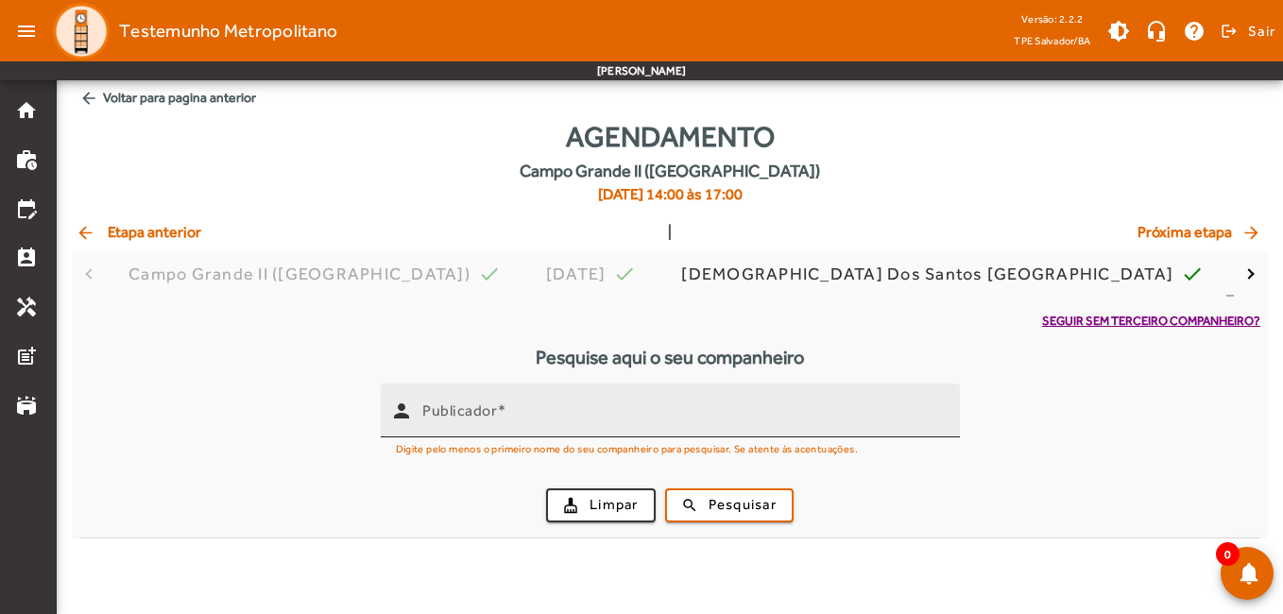
click at [772, 421] on input "Publicador" at bounding box center [683, 418] width 523 height 23
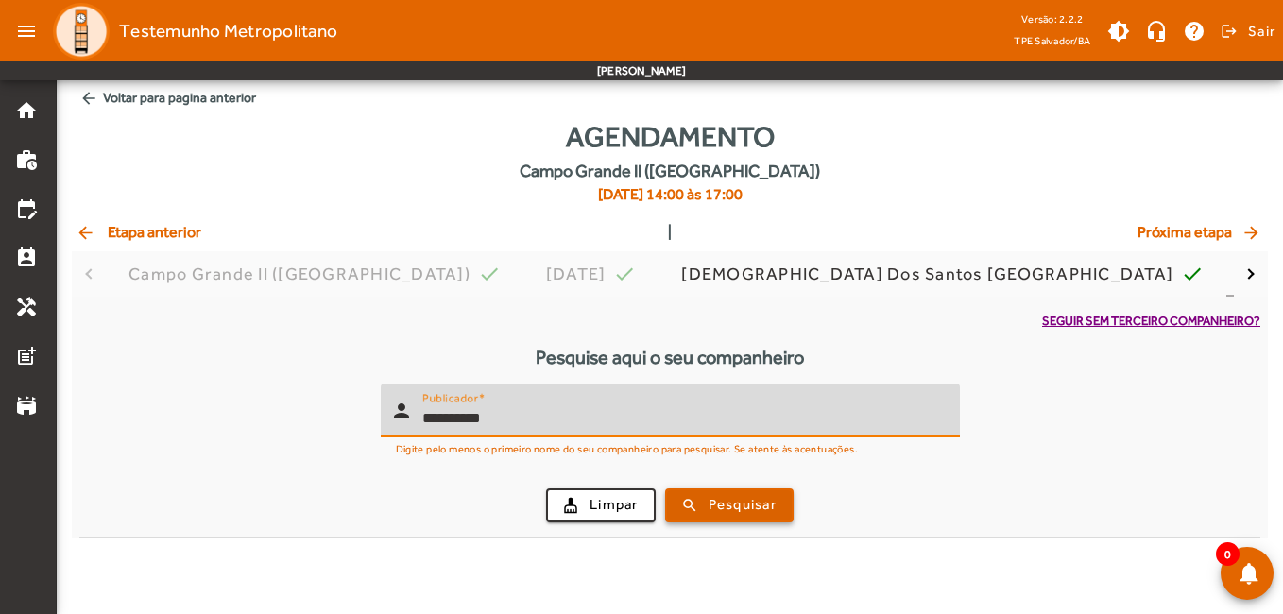
type input "**********"
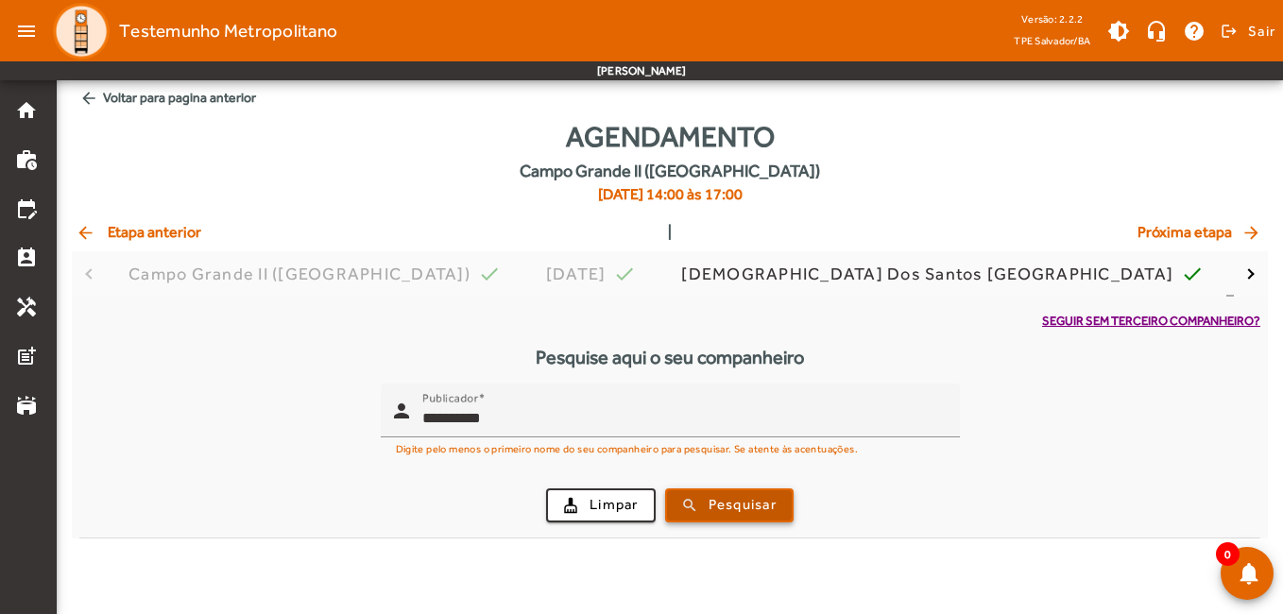
click at [743, 502] on span "Pesquisar" at bounding box center [743, 505] width 68 height 22
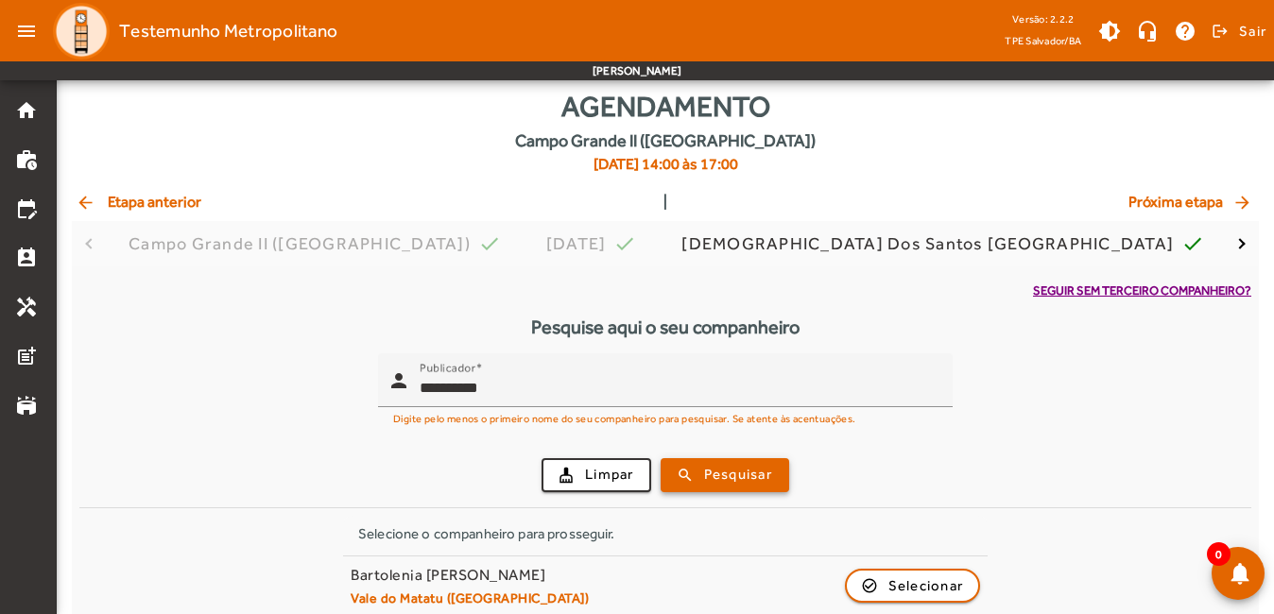
scroll to position [47, 0]
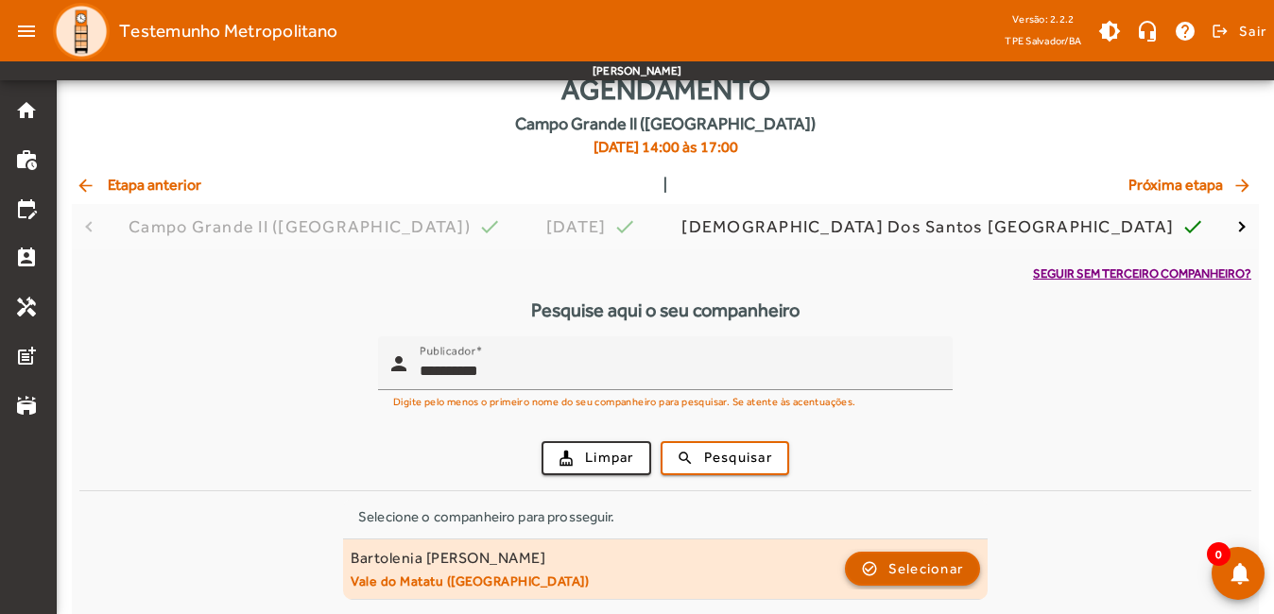
click at [904, 555] on span "button" at bounding box center [913, 568] width 132 height 45
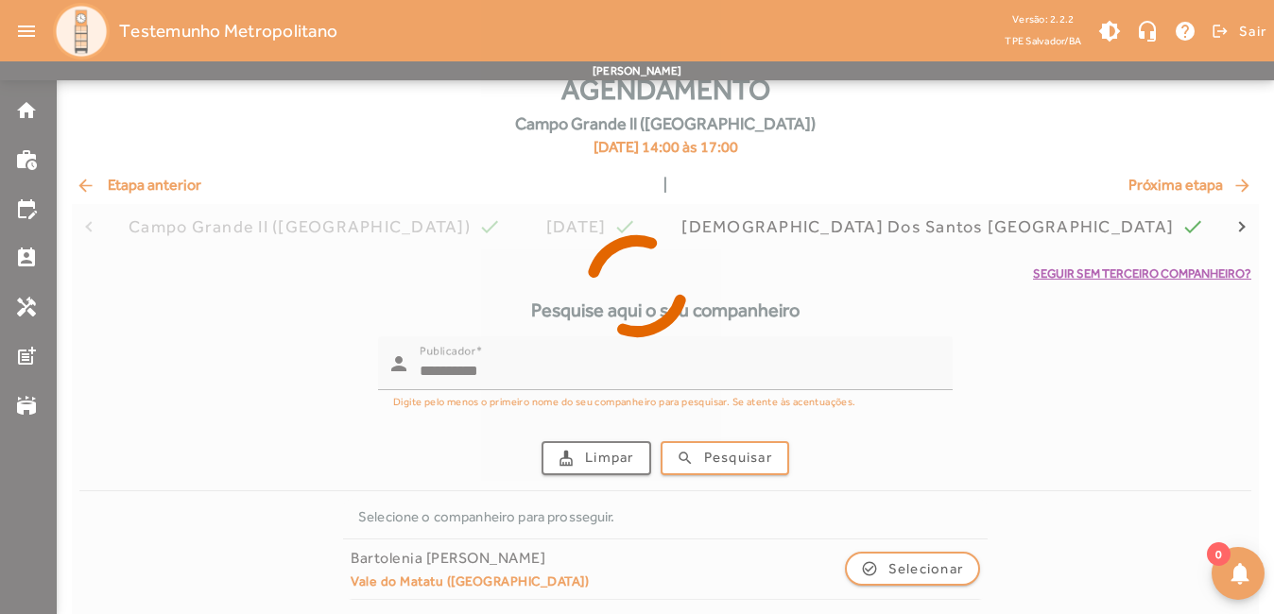
scroll to position [0, 0]
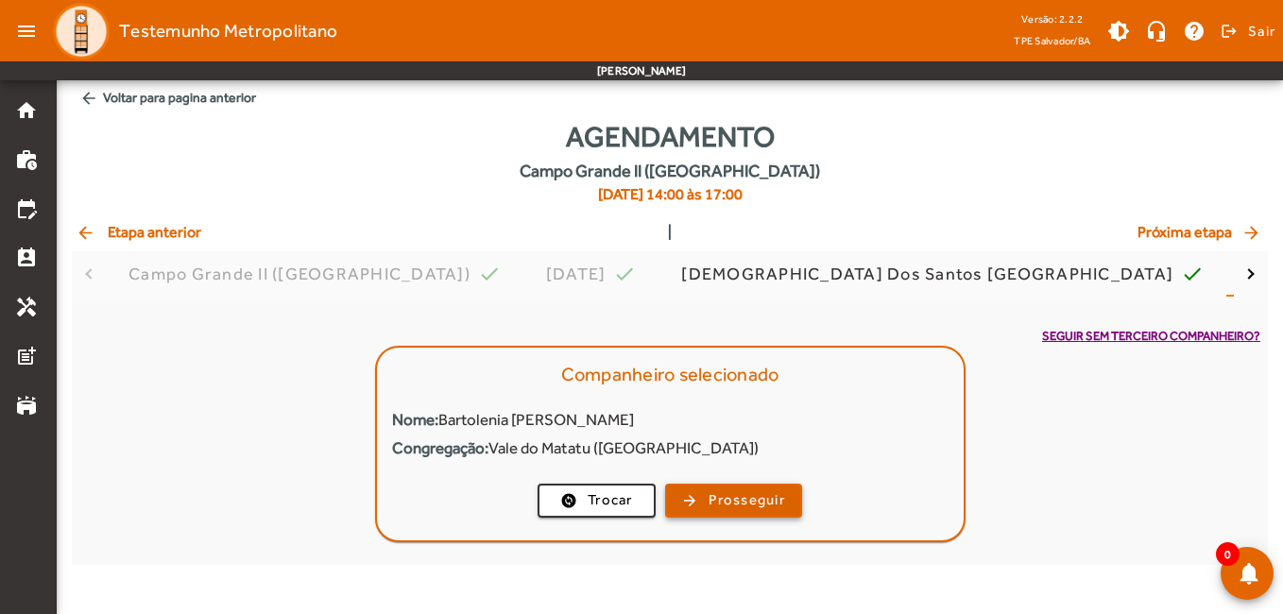
click at [733, 502] on span "Prosseguir" at bounding box center [747, 500] width 77 height 22
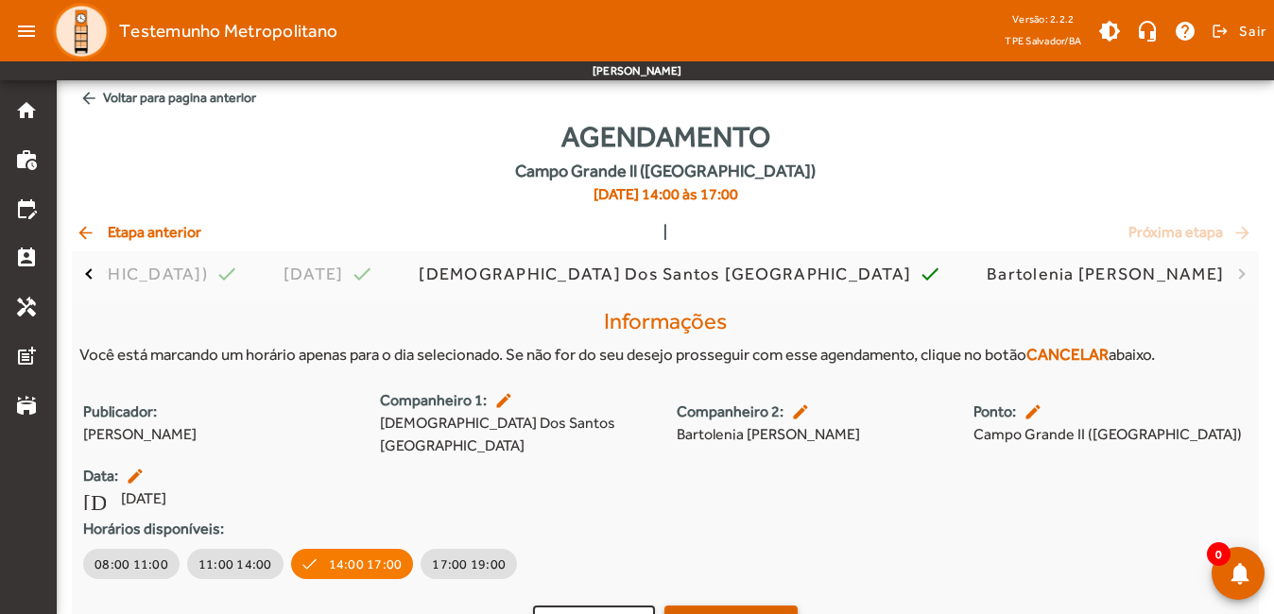
click at [719, 600] on span "submit" at bounding box center [730, 622] width 129 height 45
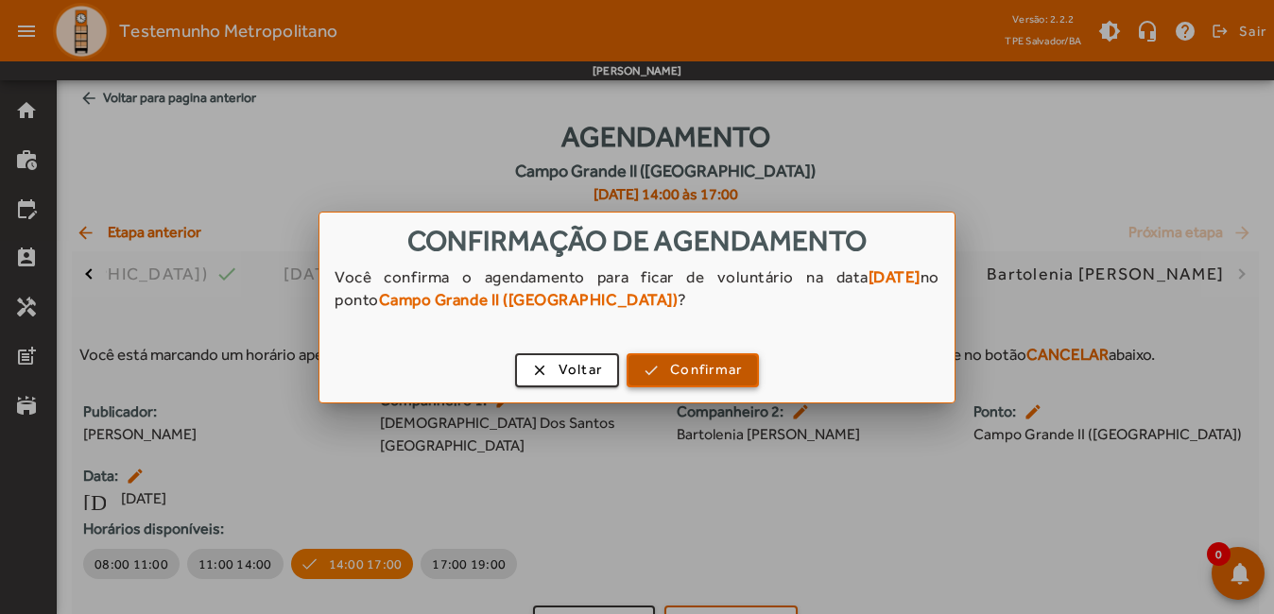
click at [706, 382] on span "button" at bounding box center [692, 370] width 129 height 45
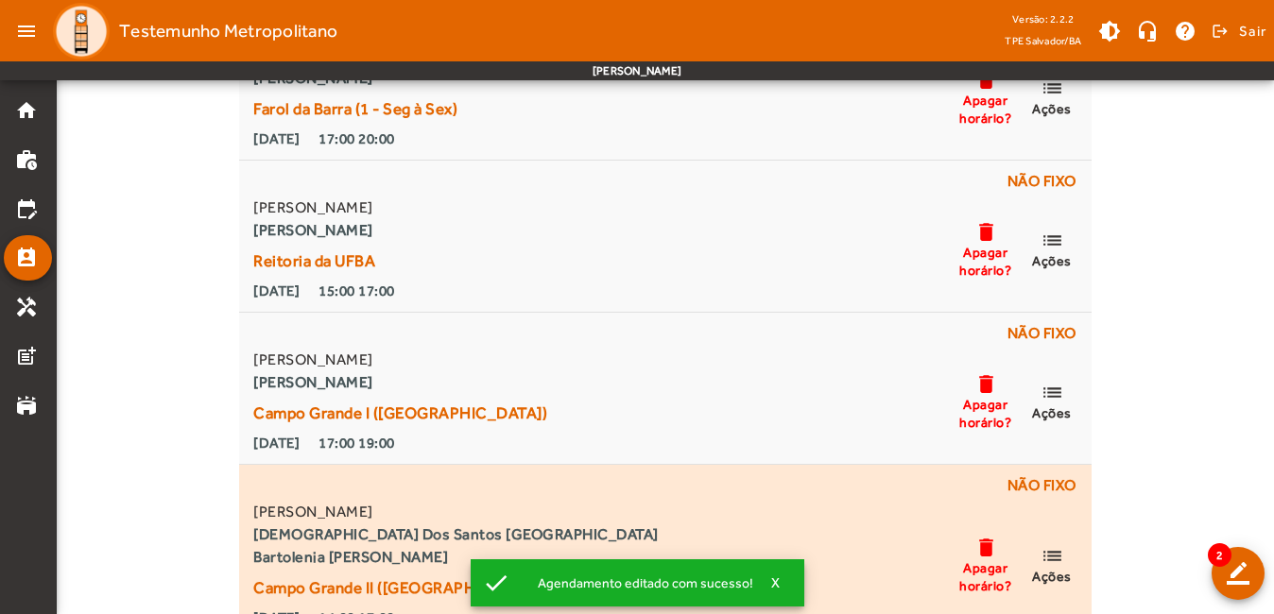
scroll to position [248, 0]
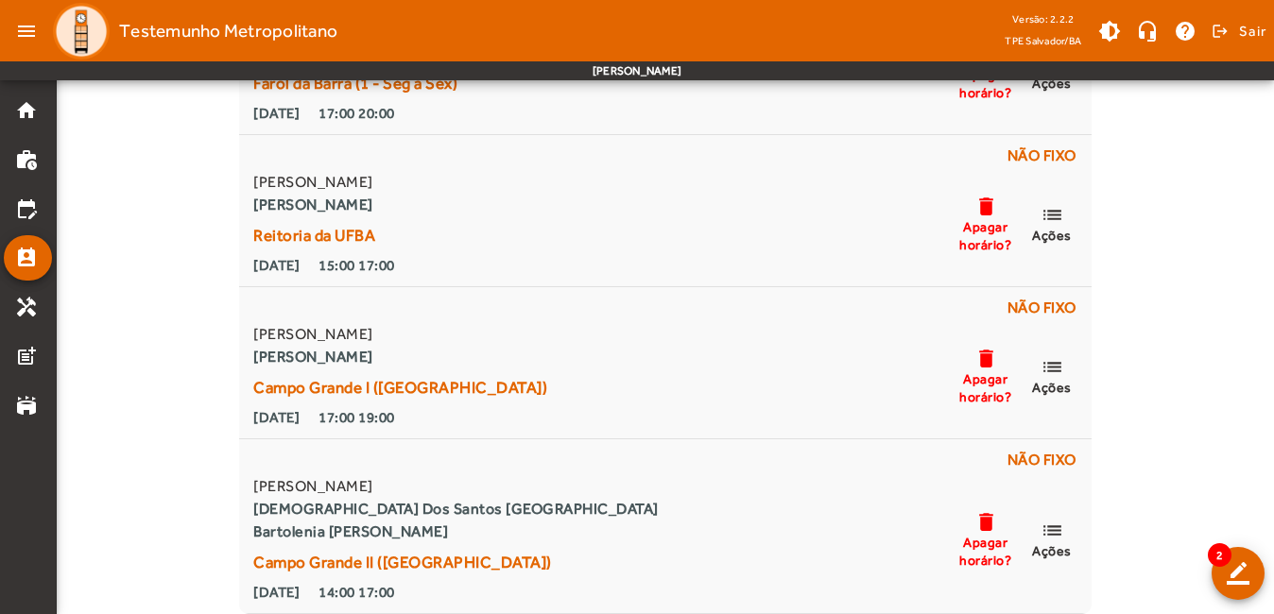
click at [1186, 205] on div "Clique no botão de 'Ações adicionais' para realizar ações adicionais no seu hor…" at bounding box center [665, 262] width 1217 height 704
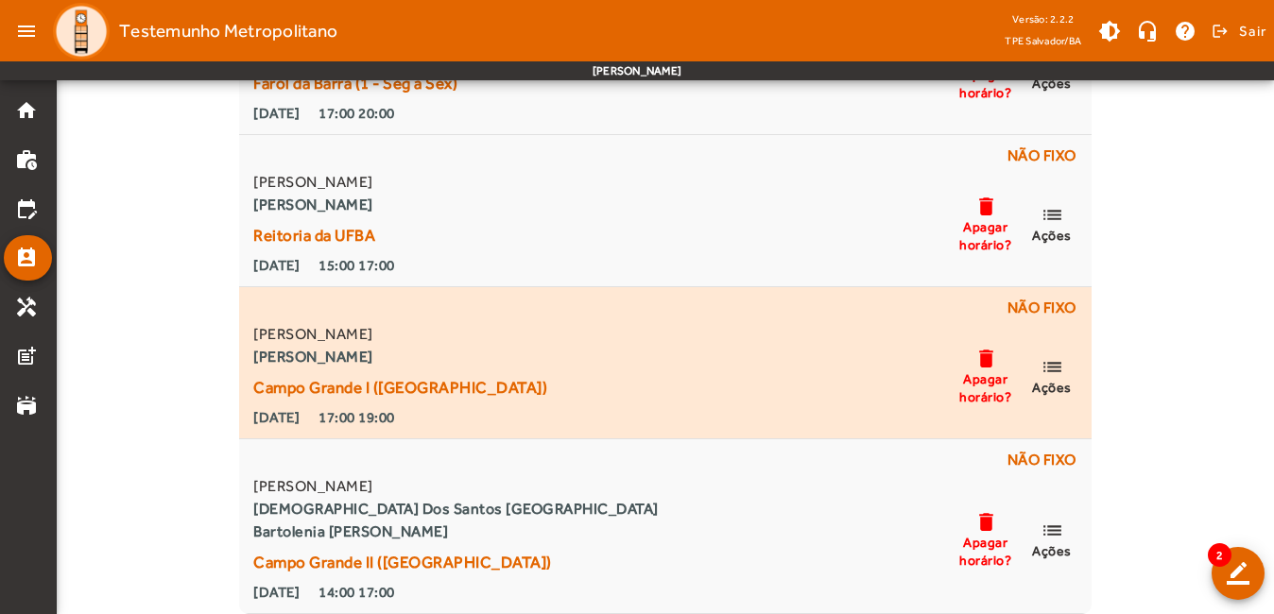
scroll to position [0, 0]
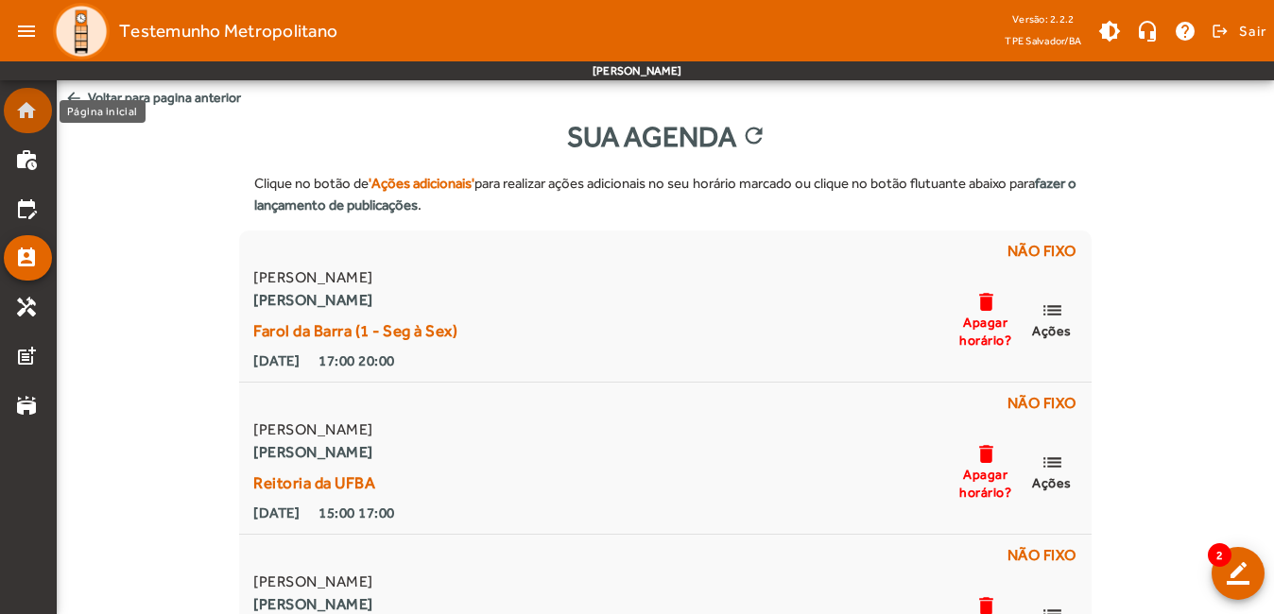
click at [26, 111] on mat-icon "home" at bounding box center [26, 110] width 23 height 23
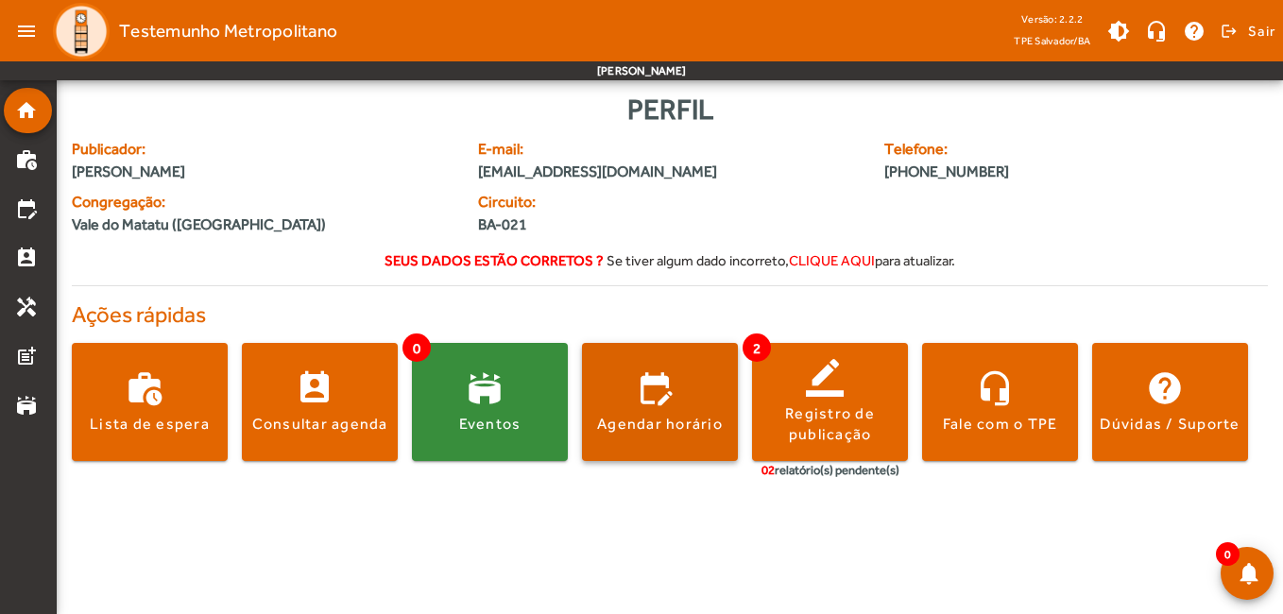
click at [648, 402] on span at bounding box center [660, 402] width 156 height 45
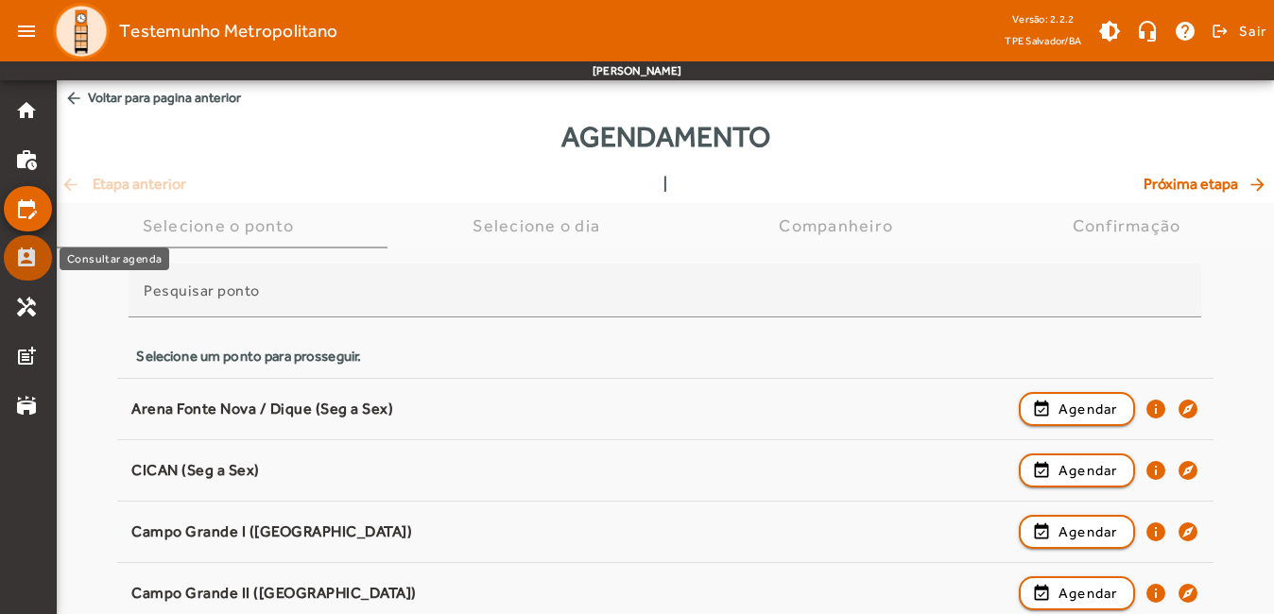
drag, startPoint x: 23, startPoint y: 255, endPoint x: 90, endPoint y: 276, distance: 70.2
click at [24, 255] on mat-icon "perm_contact_calendar" at bounding box center [26, 258] width 23 height 23
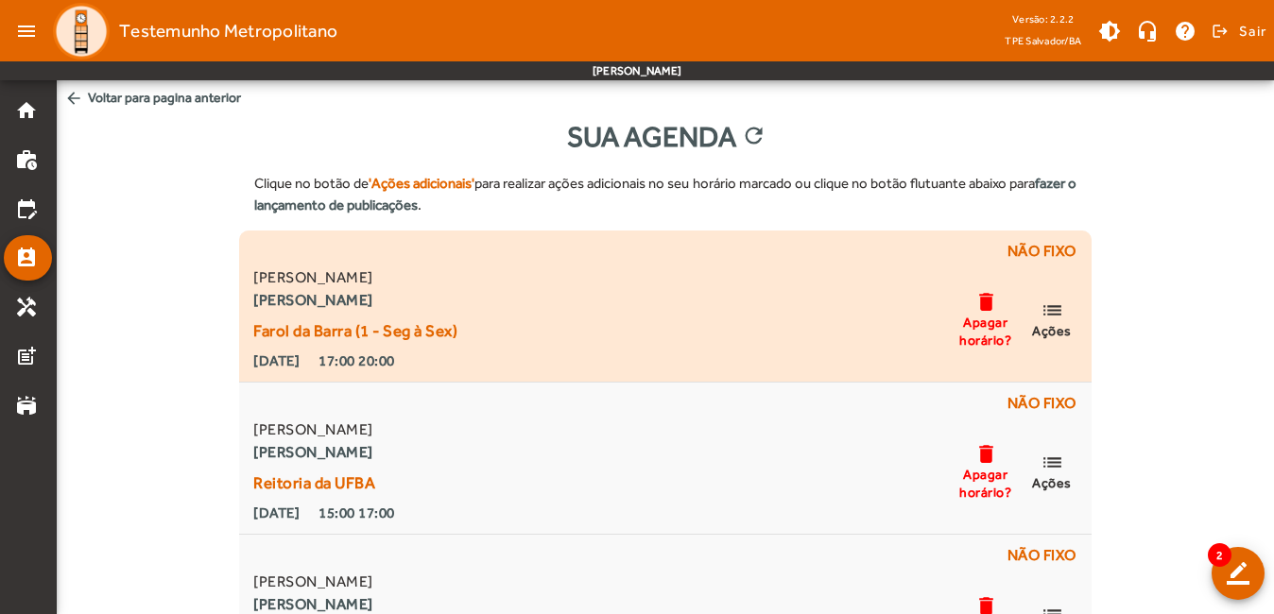
click at [1052, 316] on mat-icon "list" at bounding box center [1051, 311] width 23 height 24
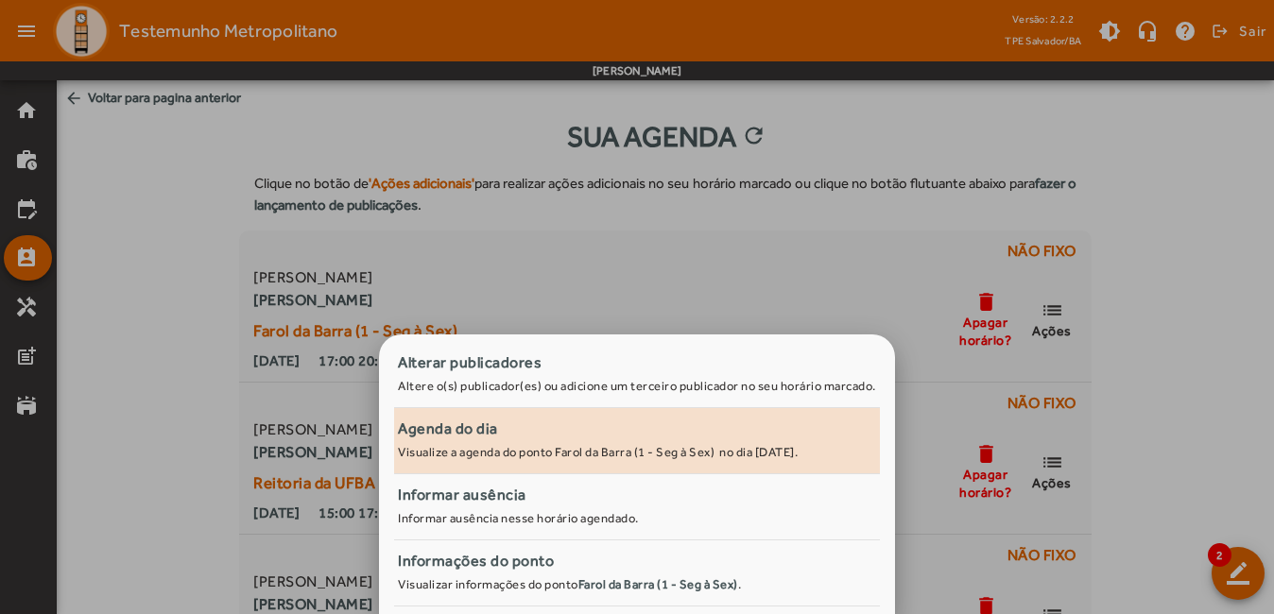
click at [568, 453] on small "Visualize a agenda do ponto Farol da Barra (1 - Seg à Sex) no dia [DATE]." at bounding box center [598, 452] width 400 height 14
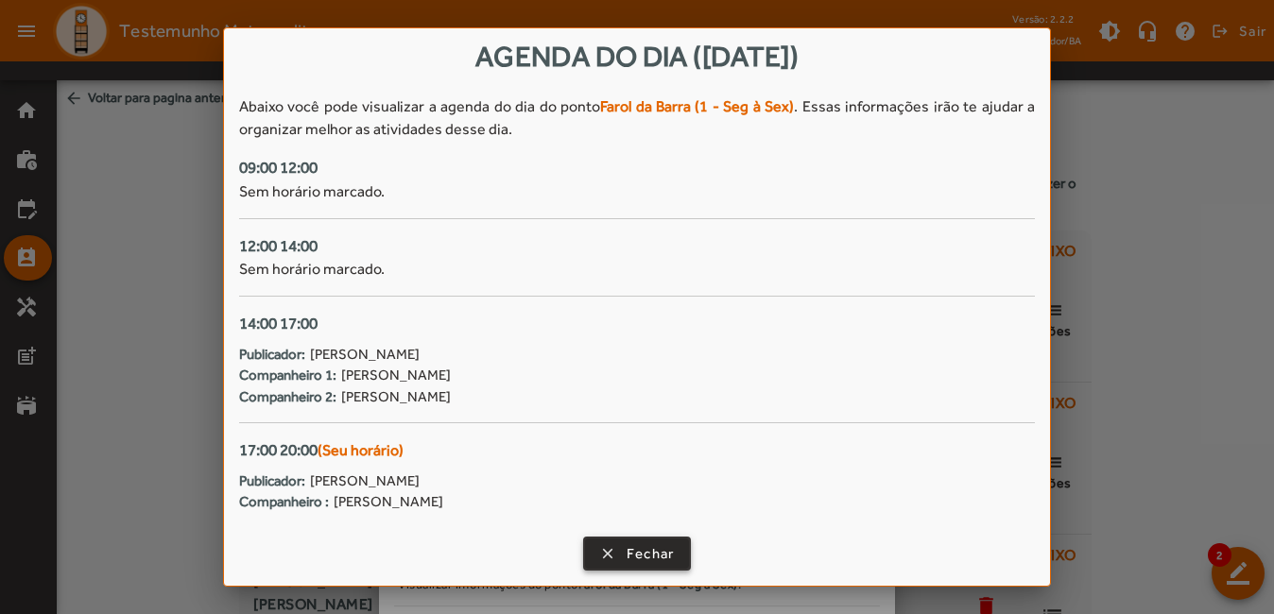
click at [642, 547] on span "Fechar" at bounding box center [650, 554] width 48 height 22
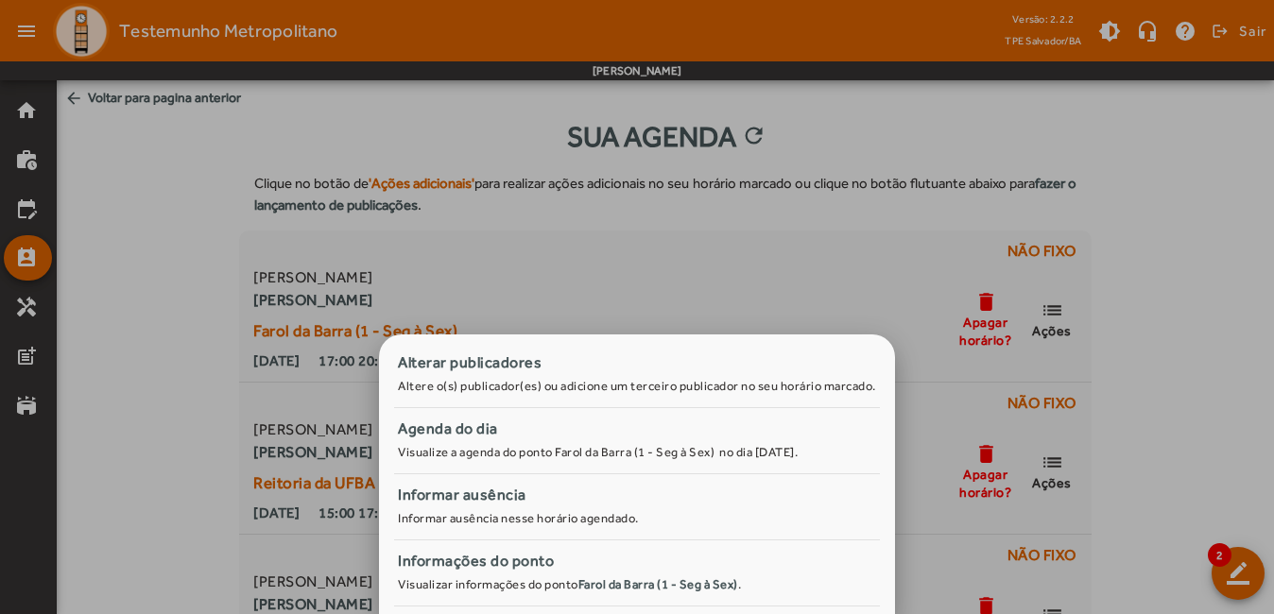
click at [1243, 291] on div at bounding box center [637, 307] width 1274 height 614
